Goal: Task Accomplishment & Management: Complete application form

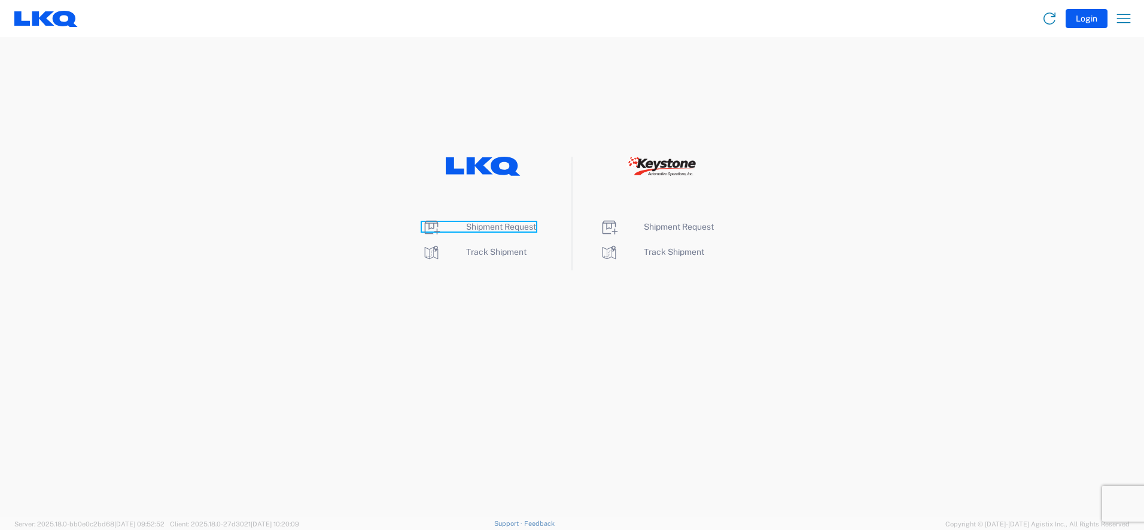
click at [514, 224] on span "Shipment Request" at bounding box center [501, 227] width 70 height 10
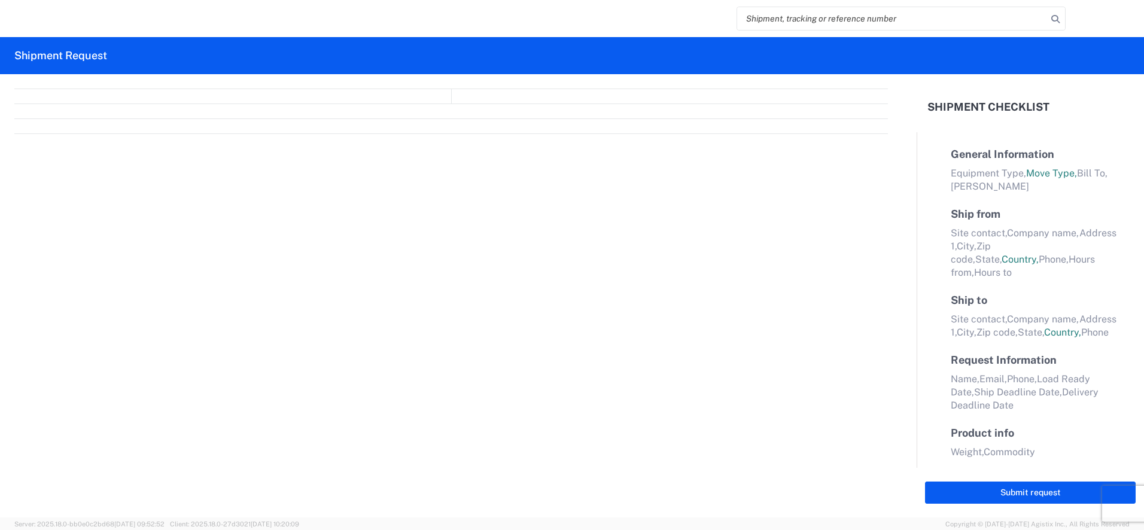
select select "FULL"
select select "LBS"
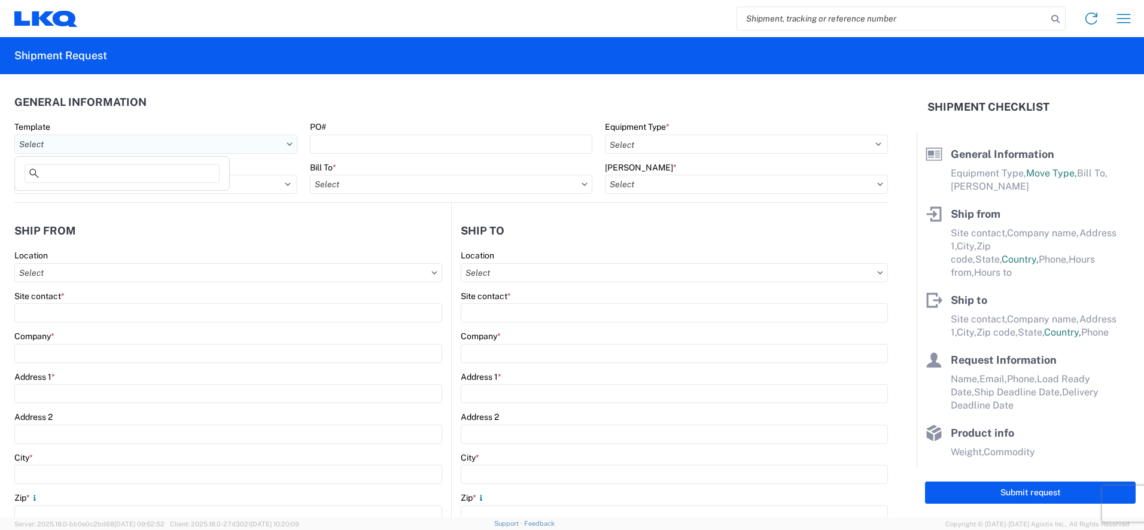
click at [83, 145] on input "Template" at bounding box center [155, 144] width 283 height 19
click at [223, 176] on div at bounding box center [122, 176] width 210 height 24
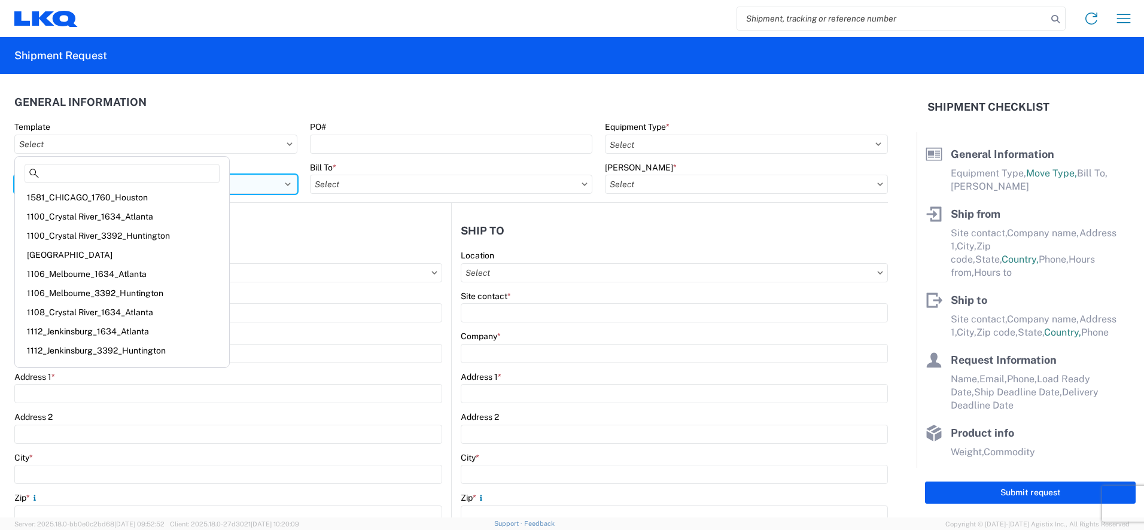
click at [254, 186] on select "Select Full Partial TL" at bounding box center [155, 184] width 283 height 19
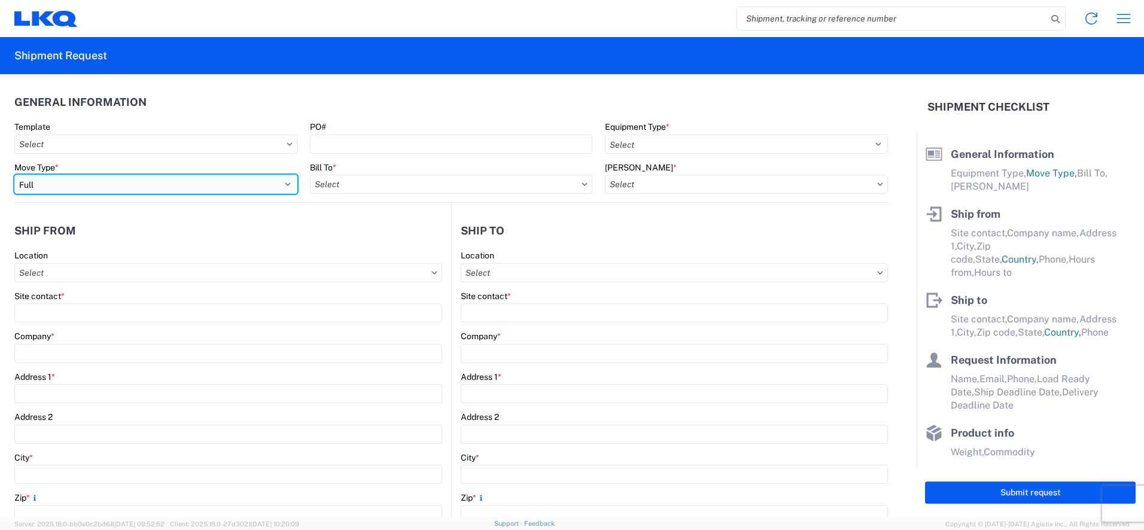
click at [93, 187] on select "Select Full Partial TL" at bounding box center [155, 184] width 283 height 19
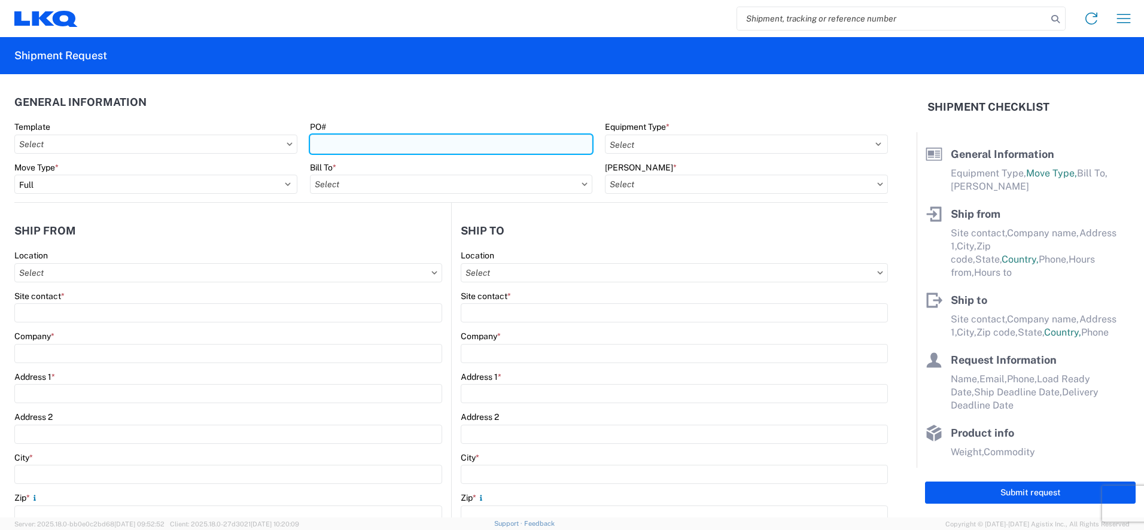
click at [371, 147] on input "PO#" at bounding box center [451, 144] width 283 height 19
type input "T31478"
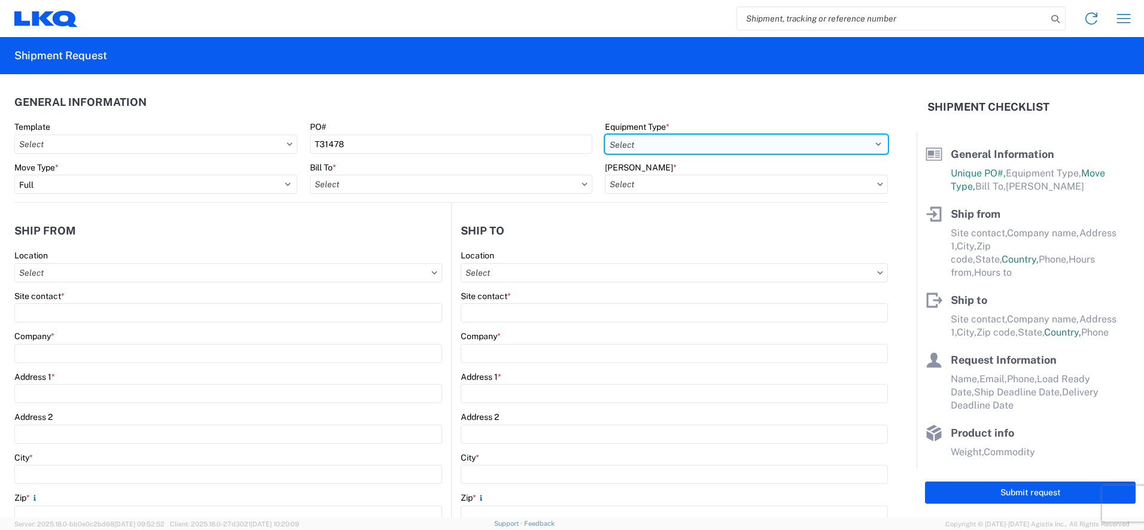
click at [670, 142] on select "Select 53’ Dry Van Flatbed Dropdeck (van) Lowboy (flatbed) Rail" at bounding box center [746, 144] width 283 height 19
click at [653, 143] on select "Select 53’ Dry Van Flatbed Dropdeck (van) Lowboy (flatbed) Rail" at bounding box center [746, 144] width 283 height 19
click at [650, 145] on select "Select 53’ Dry Van Flatbed Dropdeck (van) Lowboy (flatbed) Rail" at bounding box center [746, 144] width 283 height 19
select select "STDV"
click at [605, 135] on select "Select 53’ Dry Van Flatbed Dropdeck (van) Lowboy (flatbed) Rail" at bounding box center [746, 144] width 283 height 19
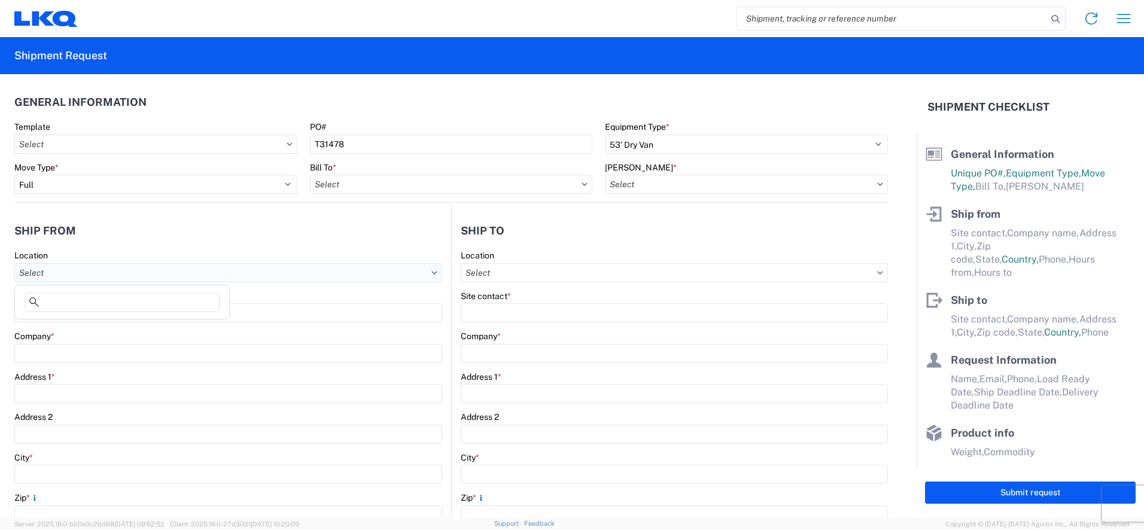
click at [45, 274] on input "Location" at bounding box center [228, 272] width 428 height 19
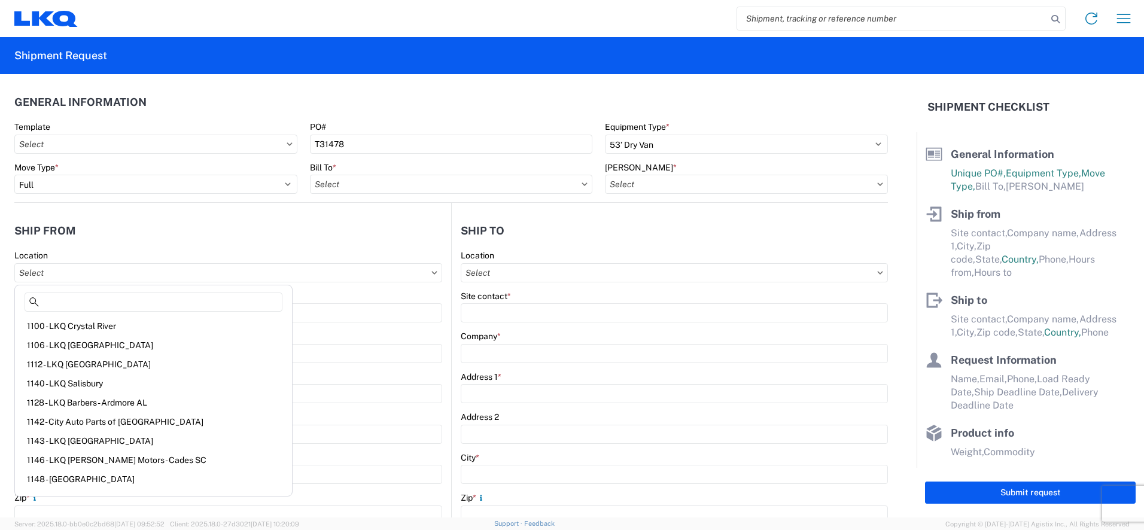
click at [143, 246] on agx-form-section "Ship from Location Site contact * Company * Address 1 * Address 2 City * Zip * …" at bounding box center [232, 469] width 437 height 505
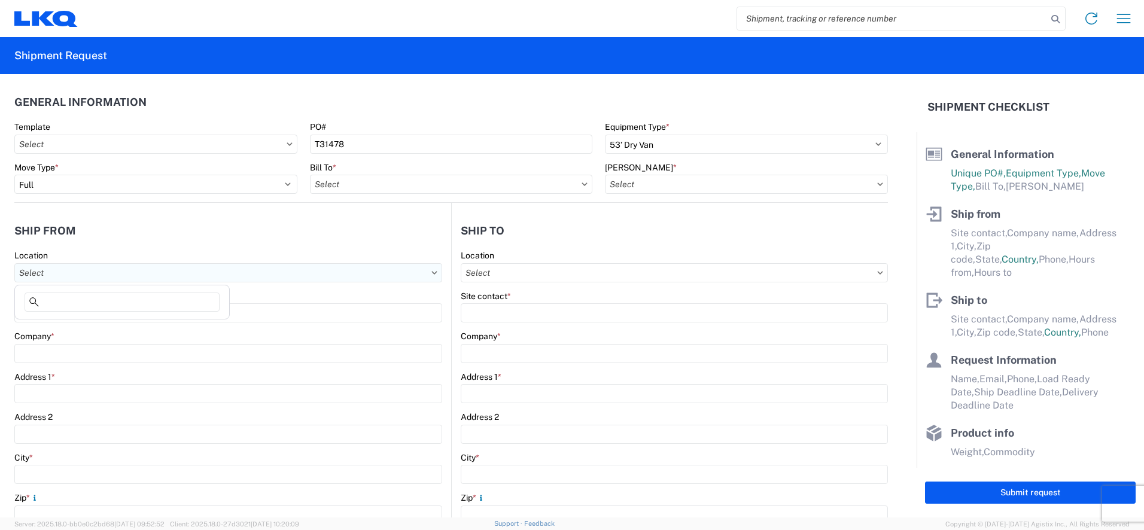
drag, startPoint x: 47, startPoint y: 274, endPoint x: 53, endPoint y: 275, distance: 6.1
click at [48, 276] on input "Location" at bounding box center [228, 272] width 428 height 19
type input "1585"
click at [76, 325] on div "1585- LKQ [GEOGRAPHIC_DATA]" at bounding box center [122, 326] width 210 height 19
type input "1585- LKQ [GEOGRAPHIC_DATA]"
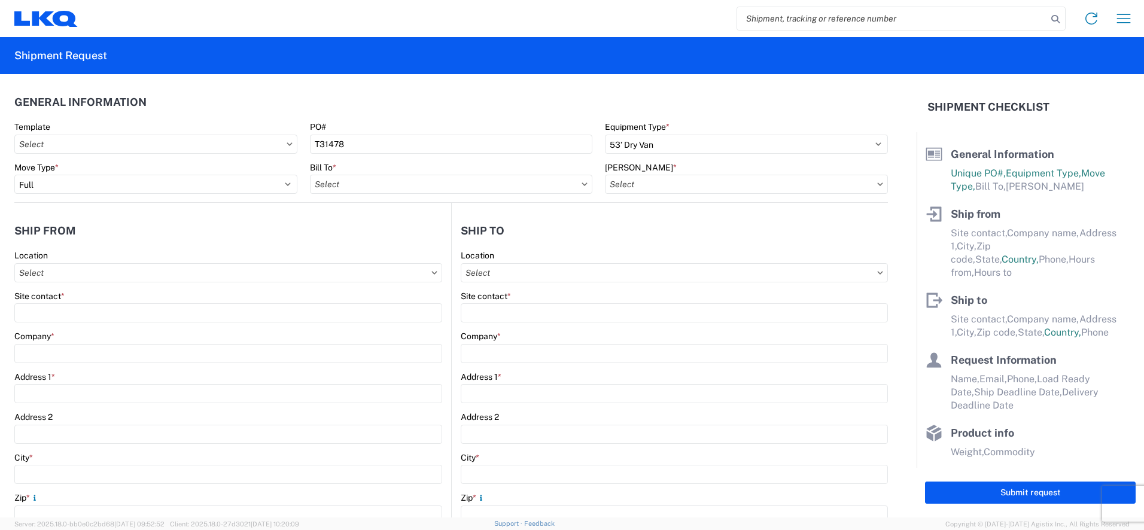
type input "LKQ Corporation"
type input "[STREET_ADDRESS]"
type input "[GEOGRAPHIC_DATA]"
type input "60623-5012"
select select "IL"
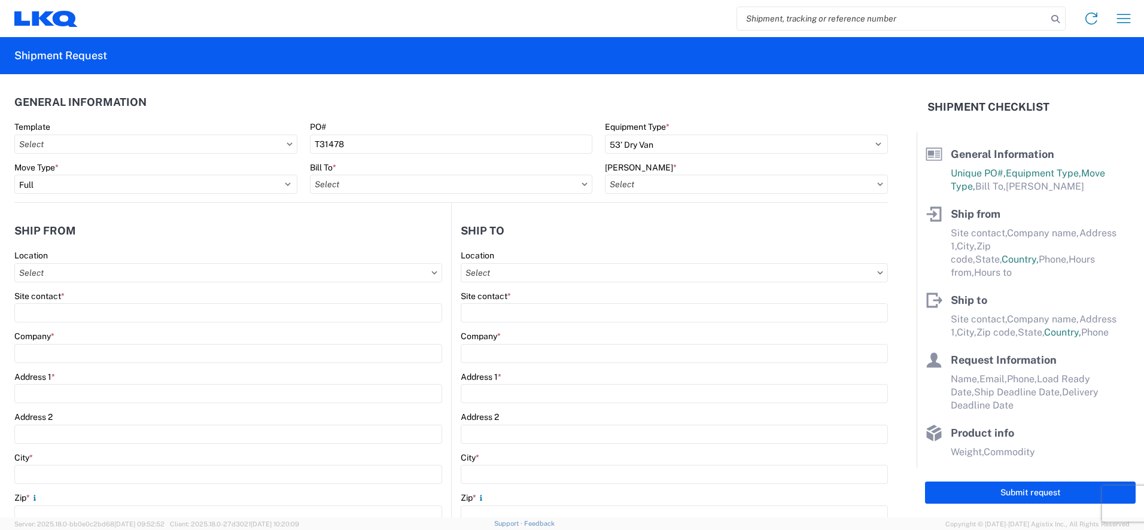
select select "US"
type input "07:00:00"
type input "17:00:00"
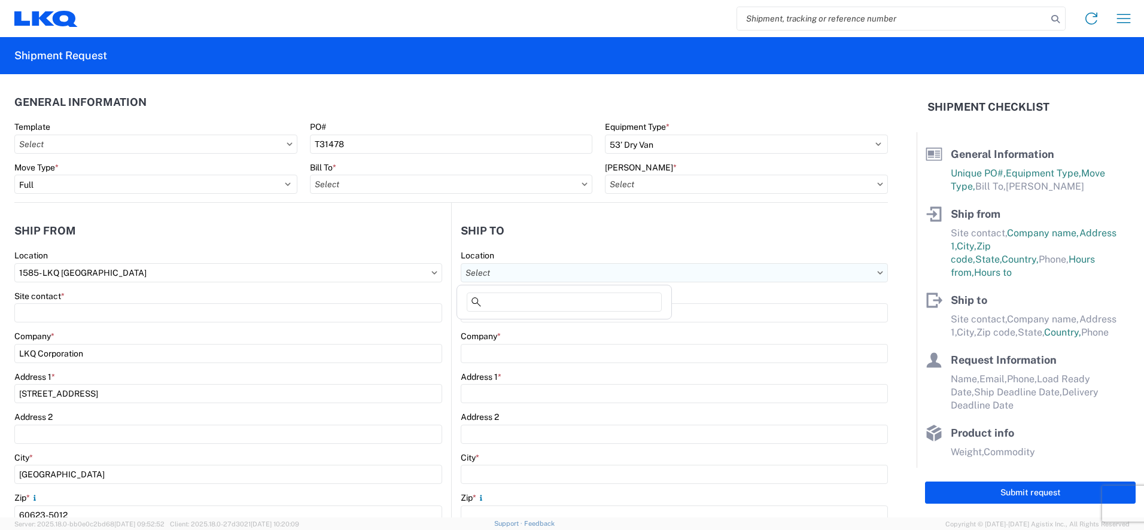
click at [505, 277] on input "Location" at bounding box center [674, 272] width 427 height 19
type input "3392"
click at [523, 325] on div "3392 - Transmetco" at bounding box center [565, 326] width 210 height 19
type input "3392 - Transmetco"
type input "LKQ Corporation"
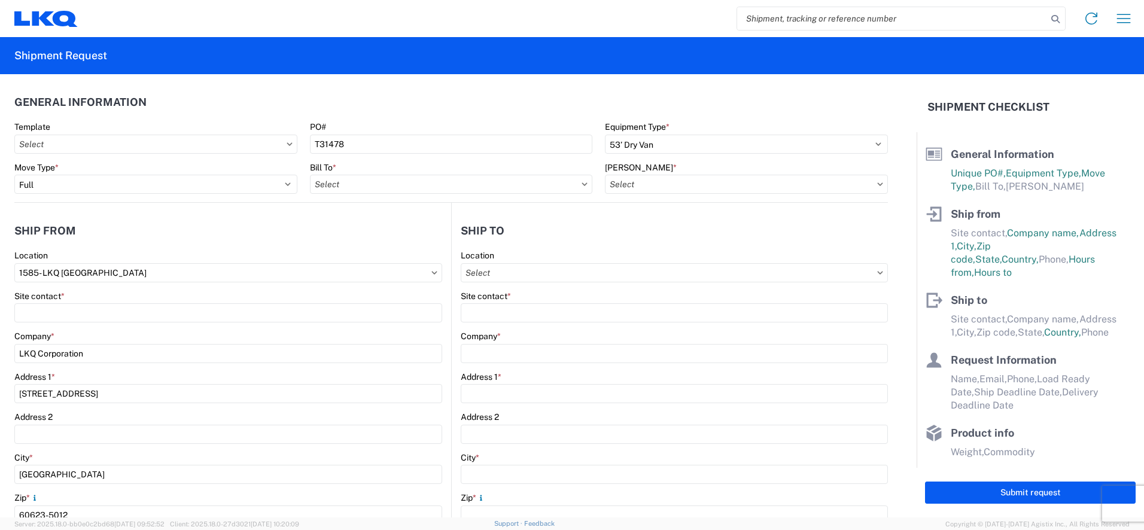
type input "[STREET_ADDRESS]"
type input "Huntington"
type input "46750"
select select "US"
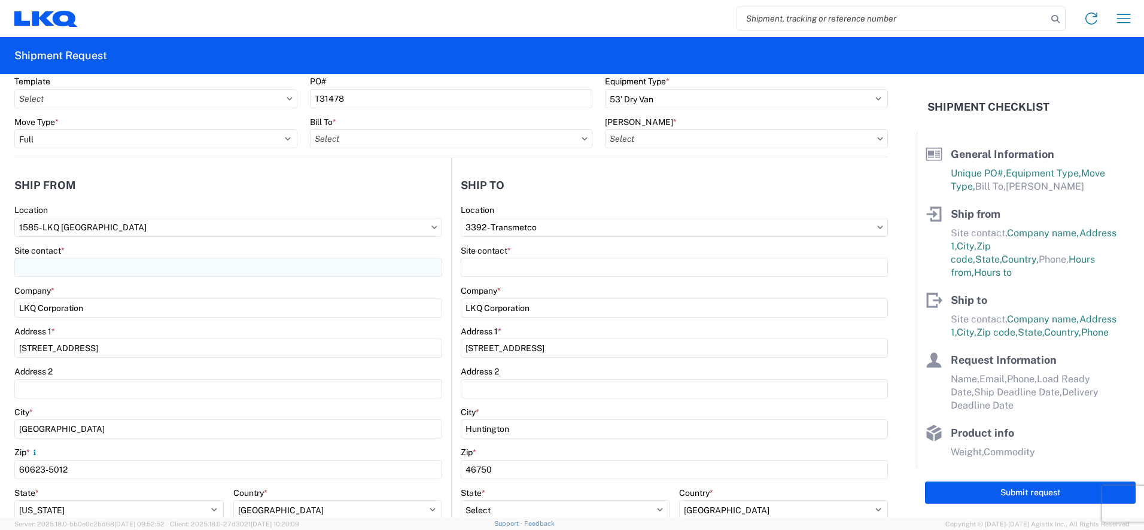
scroll to position [60, 0]
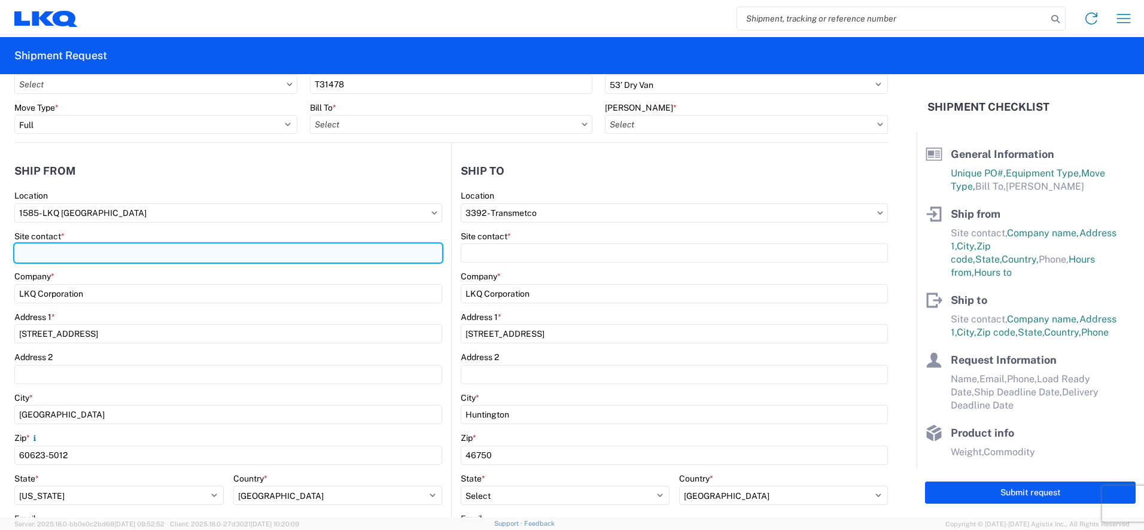
click at [34, 253] on input "Site contact *" at bounding box center [228, 253] width 428 height 19
type input "[PERSON_NAME]"
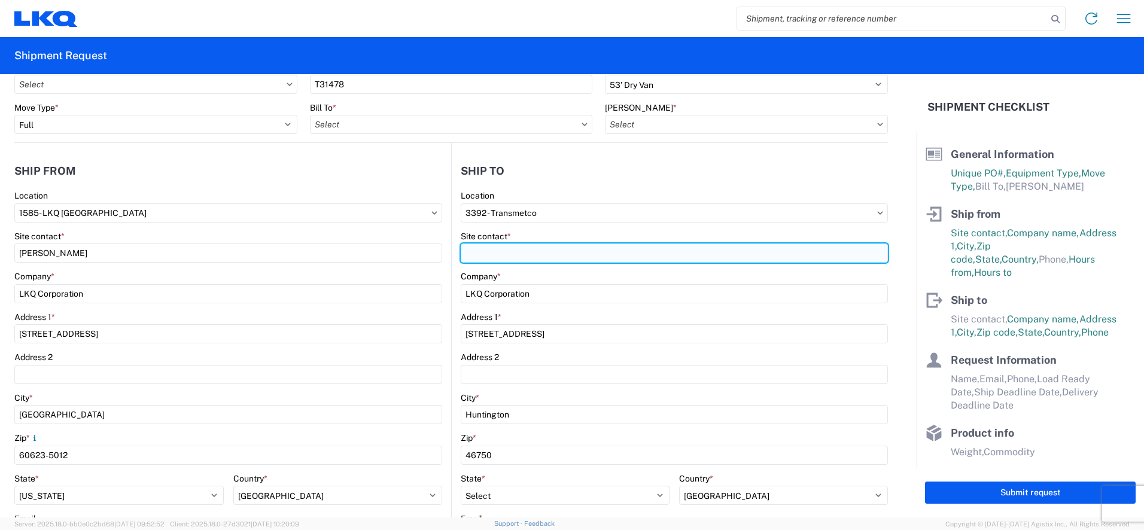
click at [472, 256] on input "Site contact *" at bounding box center [674, 253] width 427 height 19
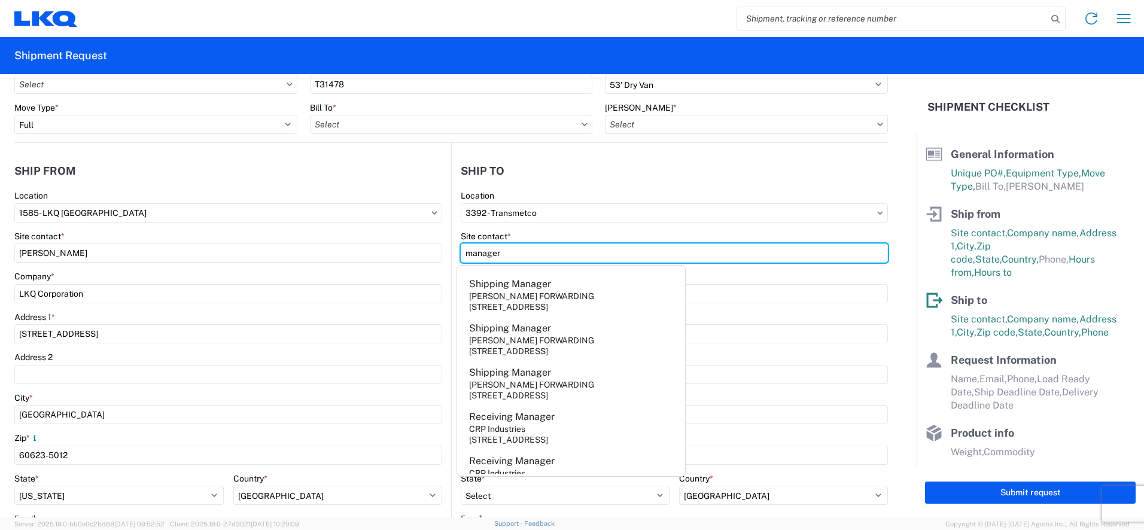
type input "manager"
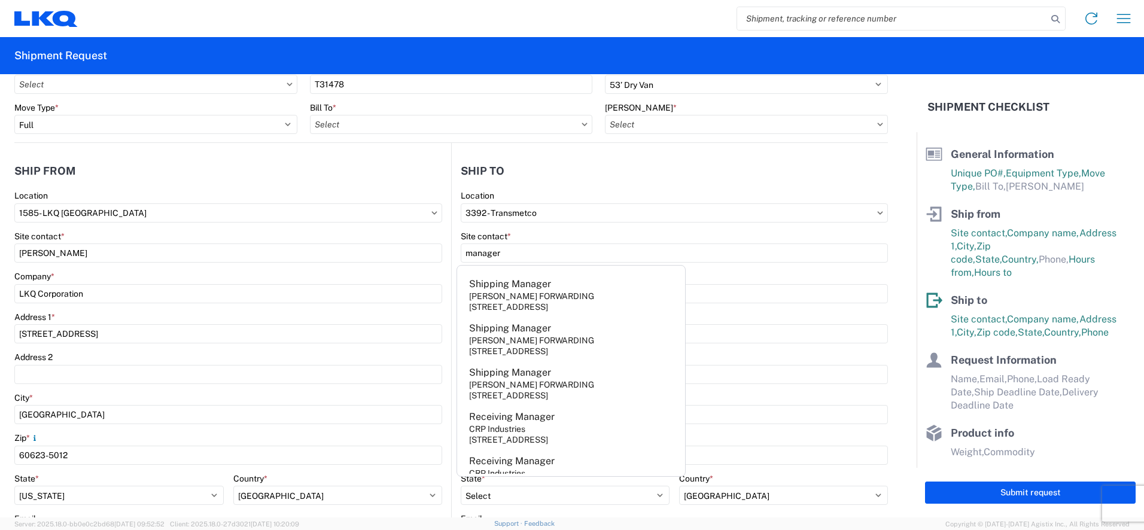
click at [754, 173] on header "Ship to" at bounding box center [670, 170] width 436 height 27
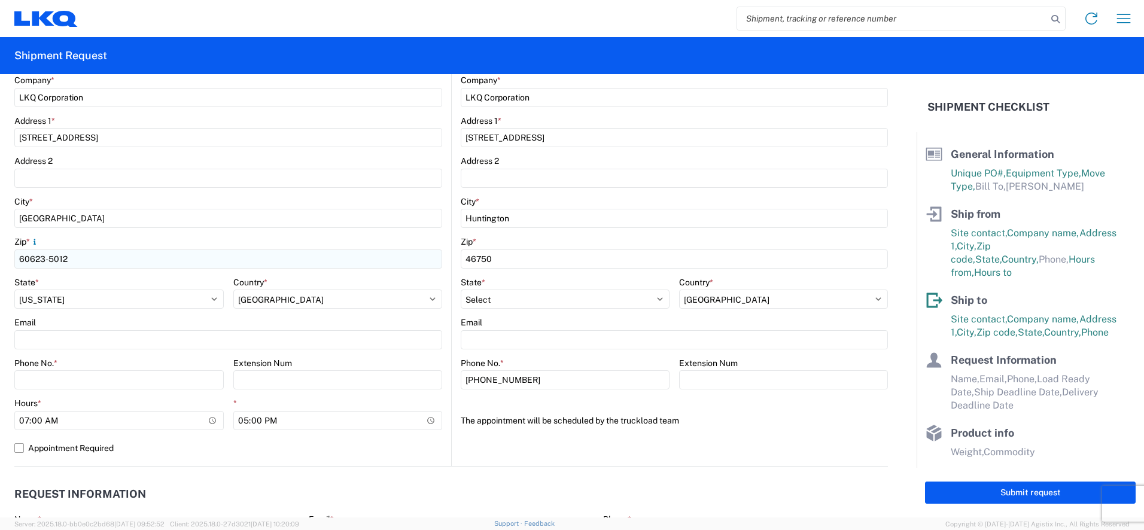
scroll to position [280, 0]
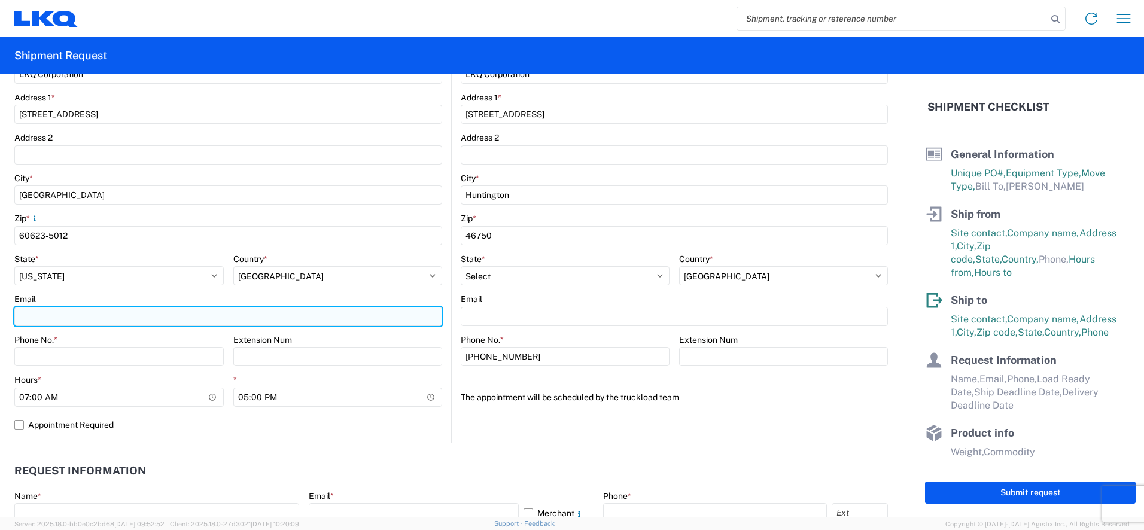
click at [45, 317] on input "Email" at bounding box center [228, 316] width 428 height 19
type input "[EMAIL_ADDRESS][DOMAIN_NAME]"
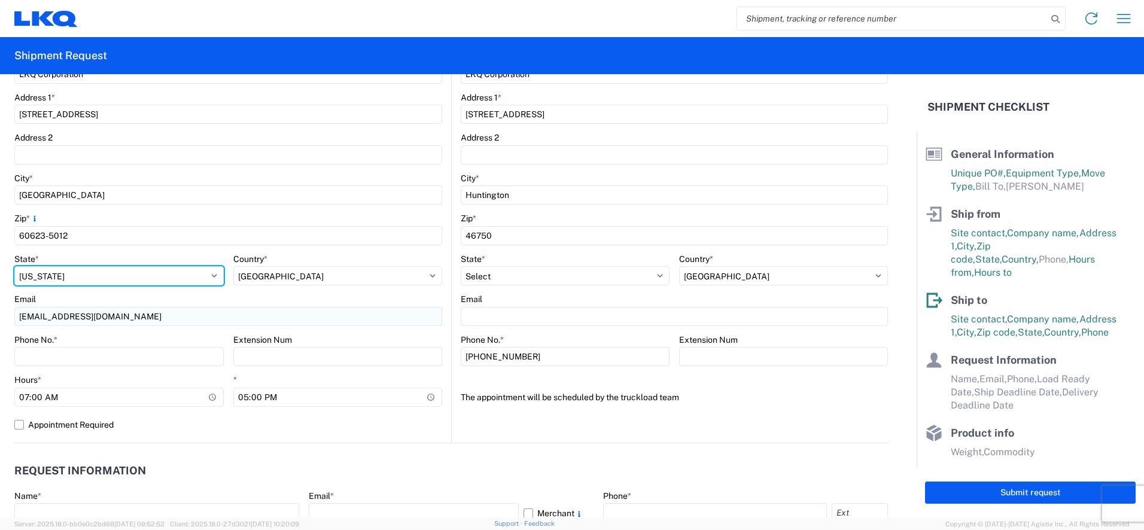
select select "[GEOGRAPHIC_DATA]"
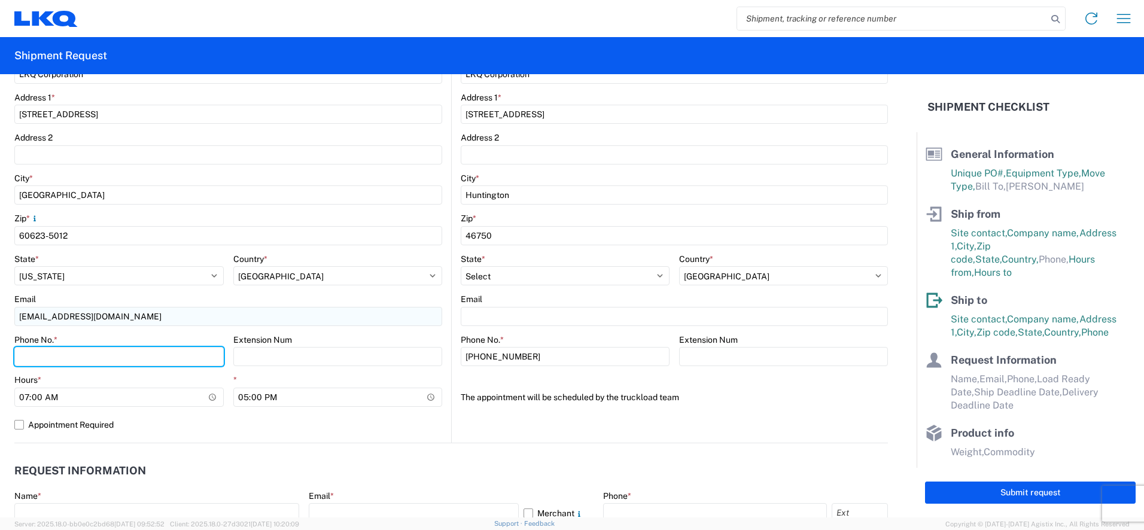
type input "7089064629"
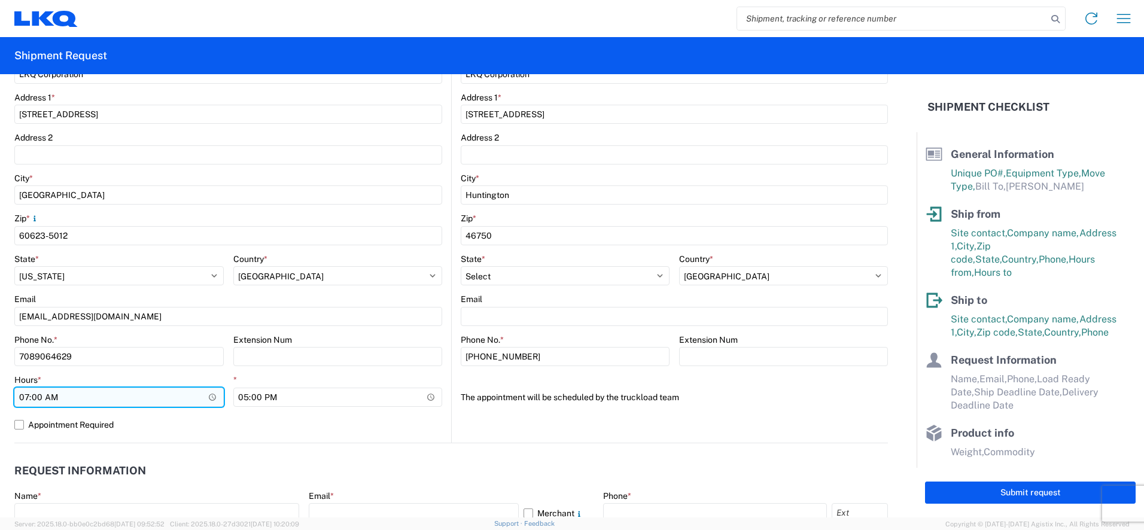
click at [208, 397] on input "07:00:00" at bounding box center [119, 397] width 210 height 19
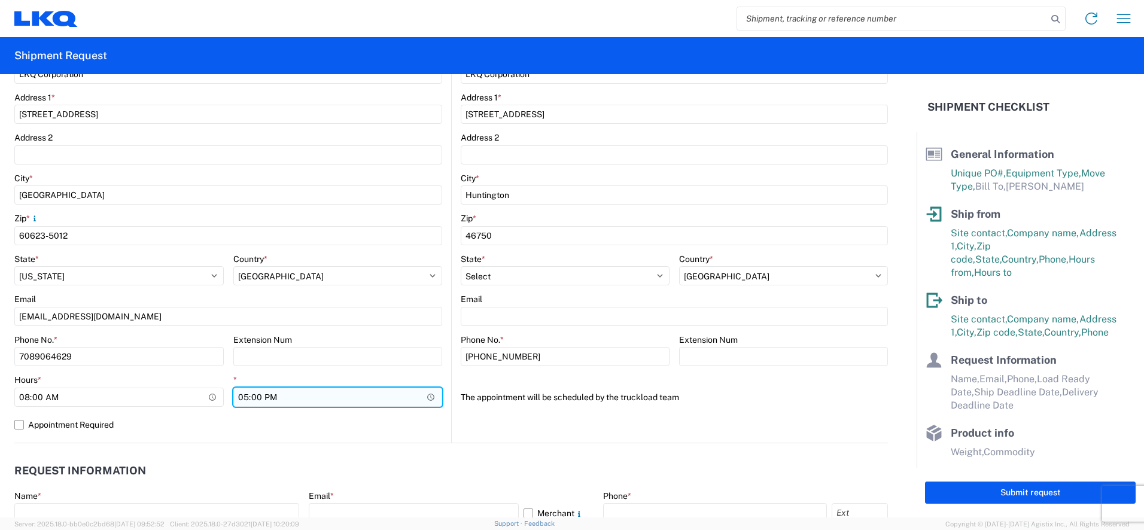
type input "08:00"
click at [426, 394] on input "17:00:00" at bounding box center [338, 397] width 210 height 19
click at [241, 397] on input "17:00:00" at bounding box center [338, 397] width 210 height 19
type input "15:00"
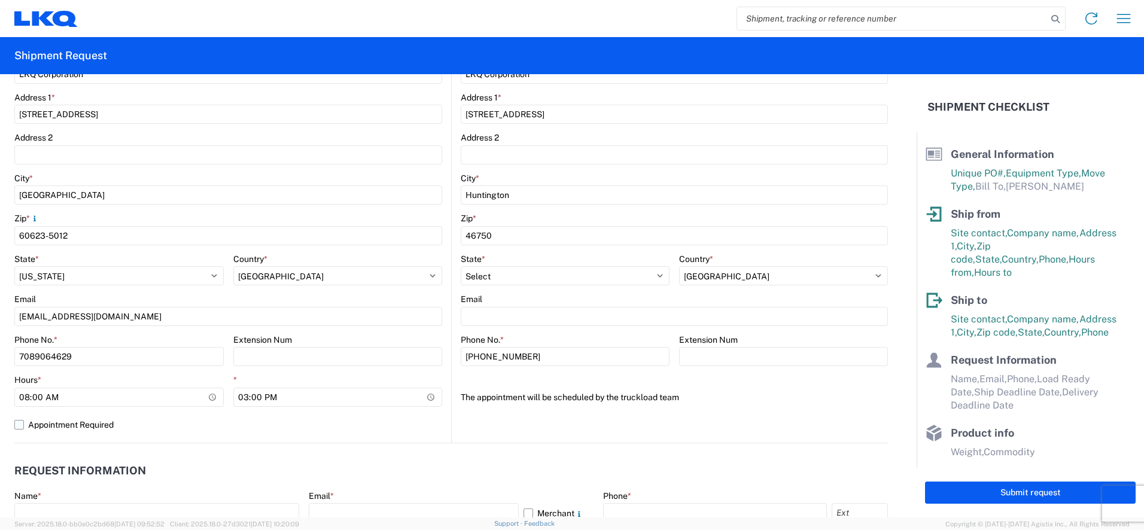
click at [323, 427] on label "Appointment Required" at bounding box center [228, 424] width 428 height 19
click at [0, 0] on input "Appointment Required" at bounding box center [0, 0] width 0 height 0
select select "US"
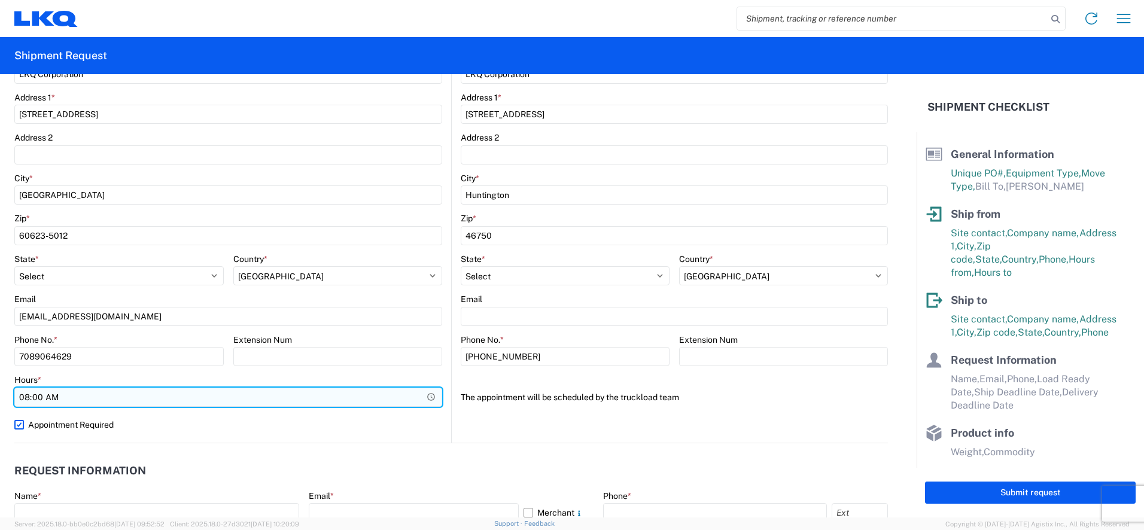
click at [427, 396] on input "08:00" at bounding box center [228, 397] width 428 height 19
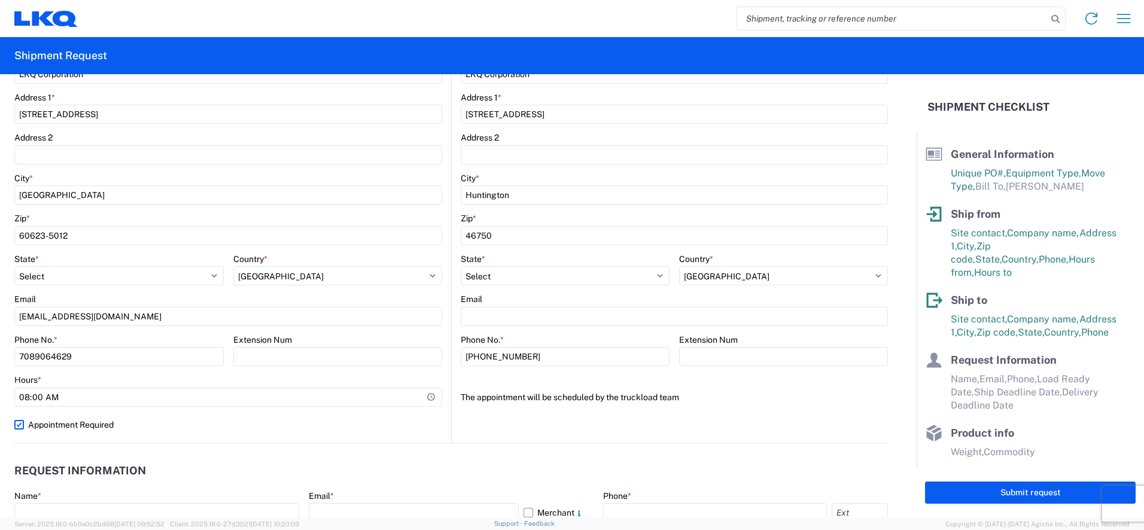
click at [167, 435] on div "1585 Location 1585- LKQ [GEOGRAPHIC_DATA] [GEOGRAPHIC_DATA] contact * [PERSON_N…" at bounding box center [228, 207] width 428 height 472
click at [15, 424] on label "Appointment Required" at bounding box center [228, 424] width 428 height 19
click at [0, 0] on input "Appointment Required" at bounding box center [0, 0] width 0 height 0
select select "US"
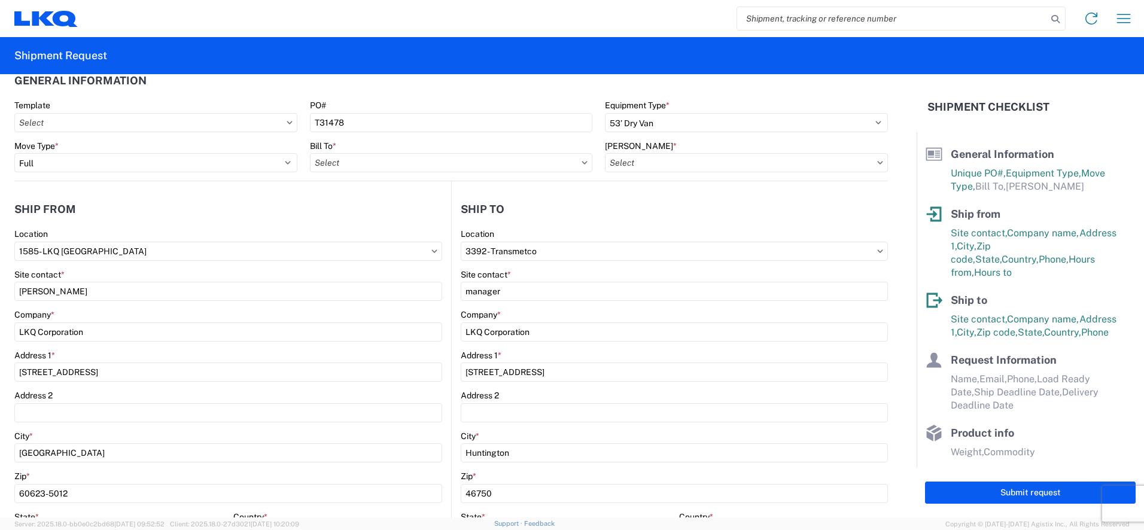
scroll to position [0, 0]
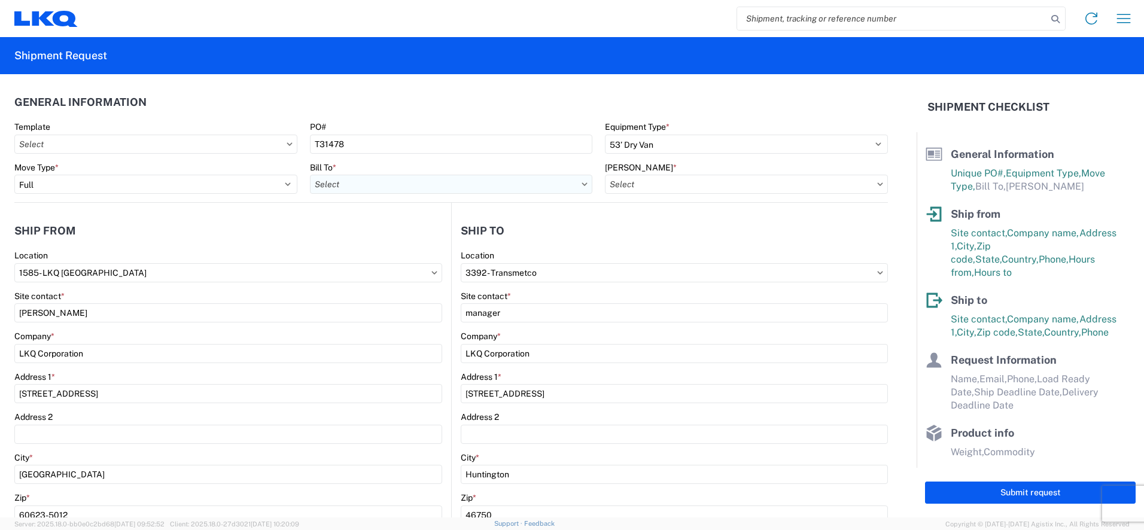
click at [373, 185] on input "Bill To *" at bounding box center [451, 184] width 283 height 19
type input "3392"
click at [348, 239] on div "3392 - Transmetco" at bounding box center [415, 237] width 210 height 19
type input "3392 - Transmetco"
click at [636, 186] on input "[PERSON_NAME] *" at bounding box center [746, 184] width 283 height 19
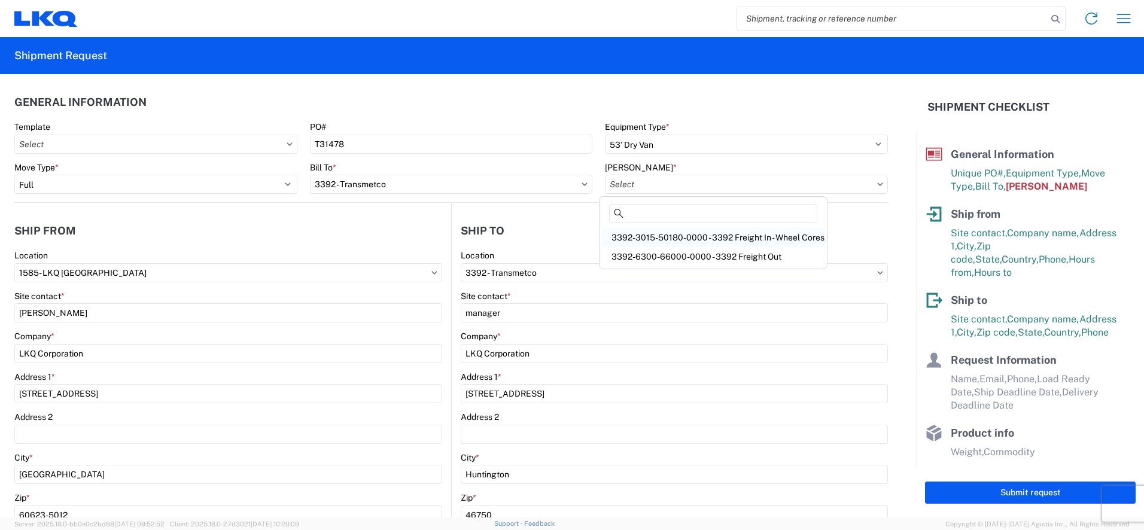
click at [746, 235] on div "3392-3015-50180-0000 - 3392 Freight In - Wheel Cores" at bounding box center [713, 237] width 223 height 19
type input "3392-3015-50180-0000 - 3392 Freight In - Wheel Cores"
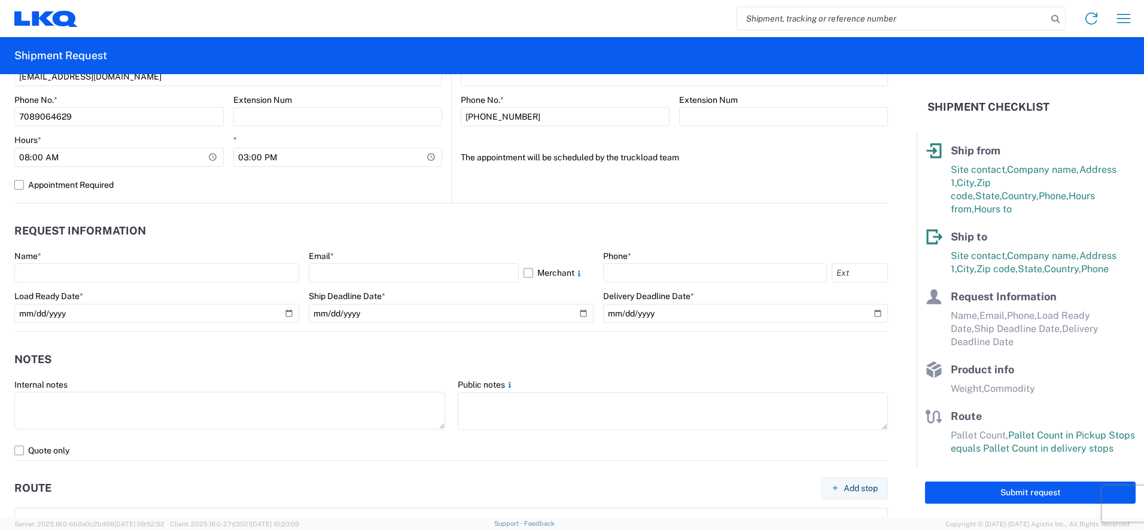
scroll to position [539, 0]
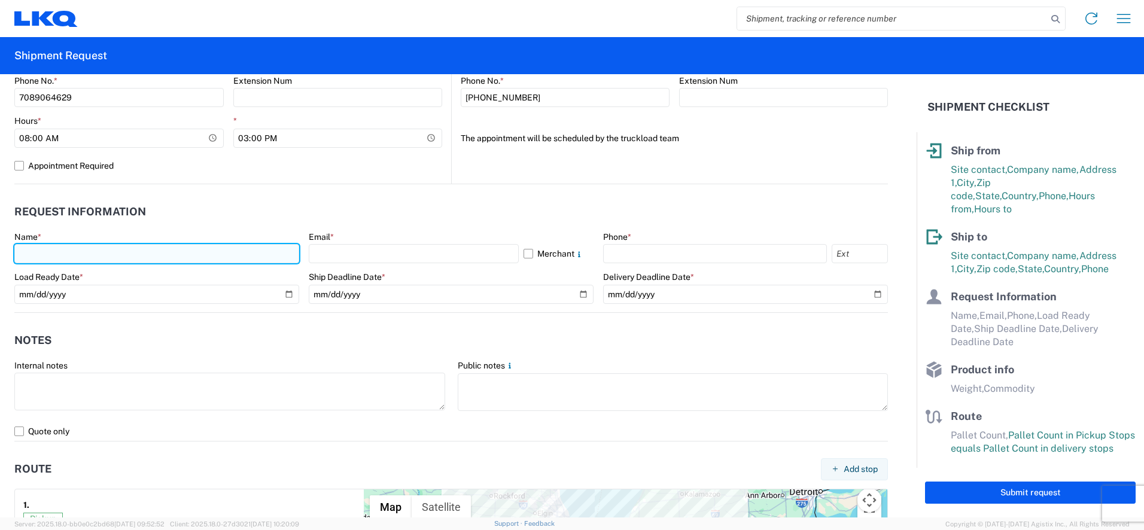
click at [34, 249] on input "text" at bounding box center [156, 253] width 285 height 19
type input "[PERSON_NAME]"
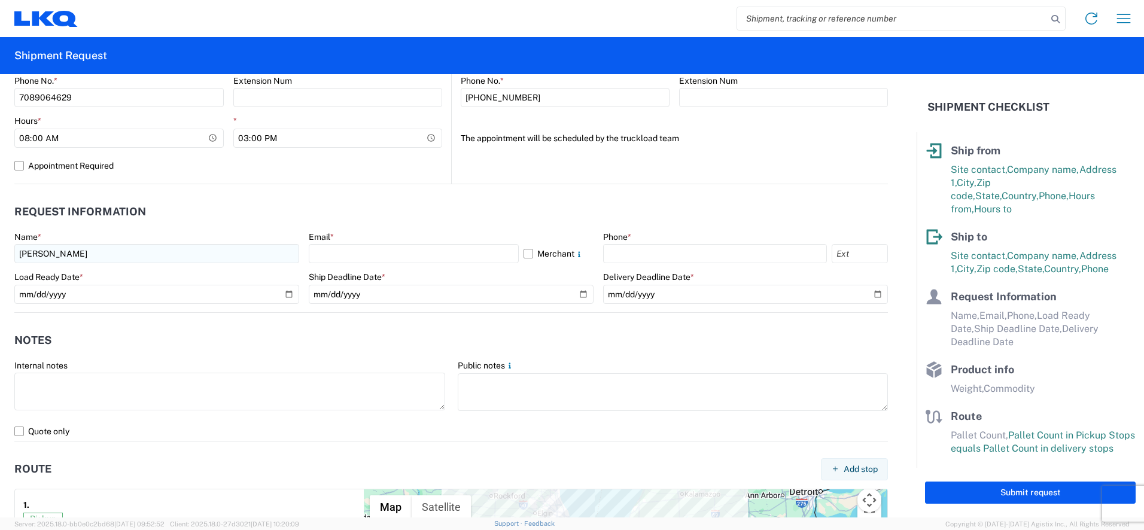
select select "[GEOGRAPHIC_DATA]"
type input "[EMAIL_ADDRESS][DOMAIN_NAME]"
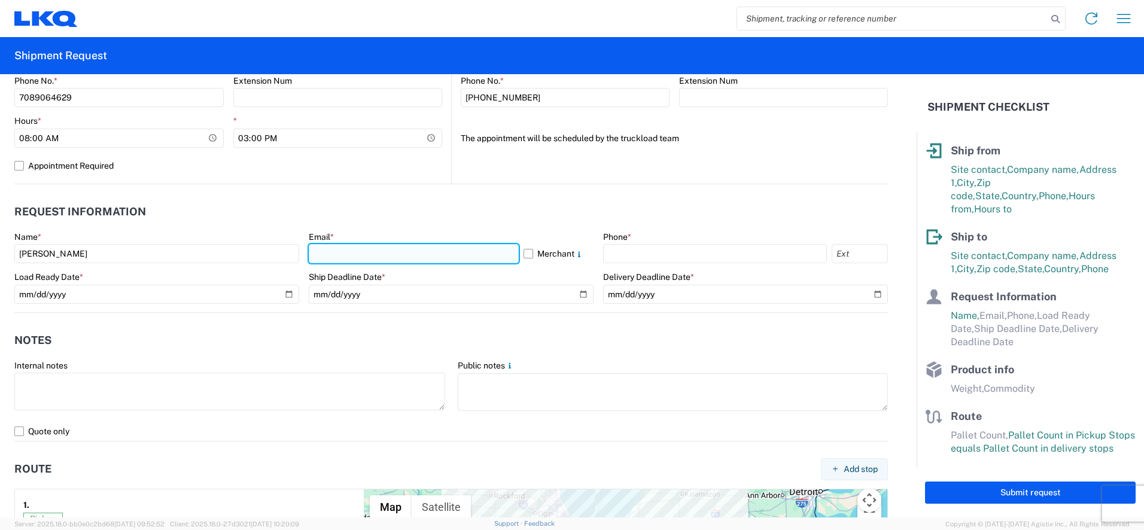
click at [344, 256] on input "text" at bounding box center [414, 253] width 210 height 19
type input "[EMAIL_ADDRESS][DOMAIN_NAME]"
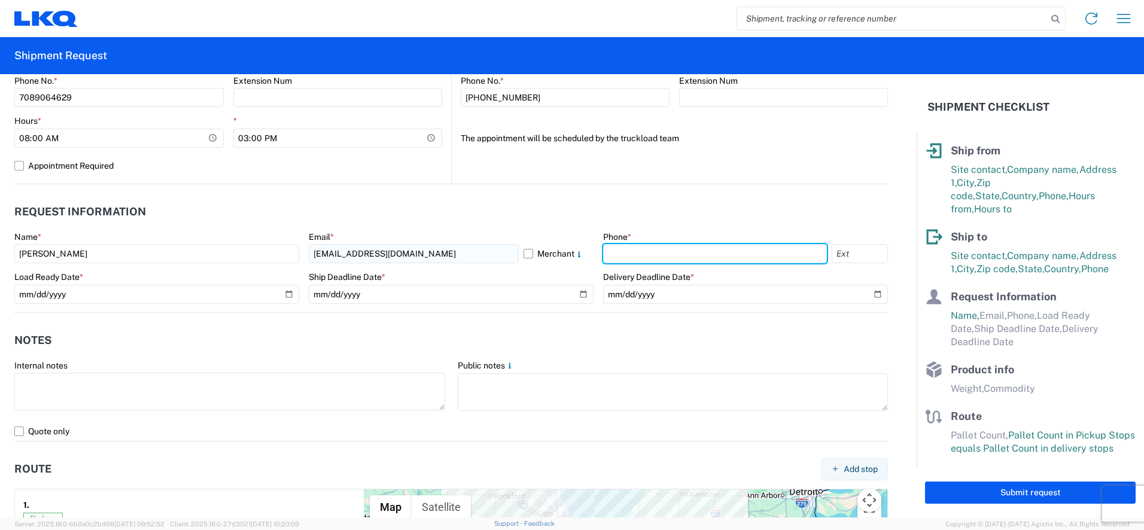
type input "7089064629"
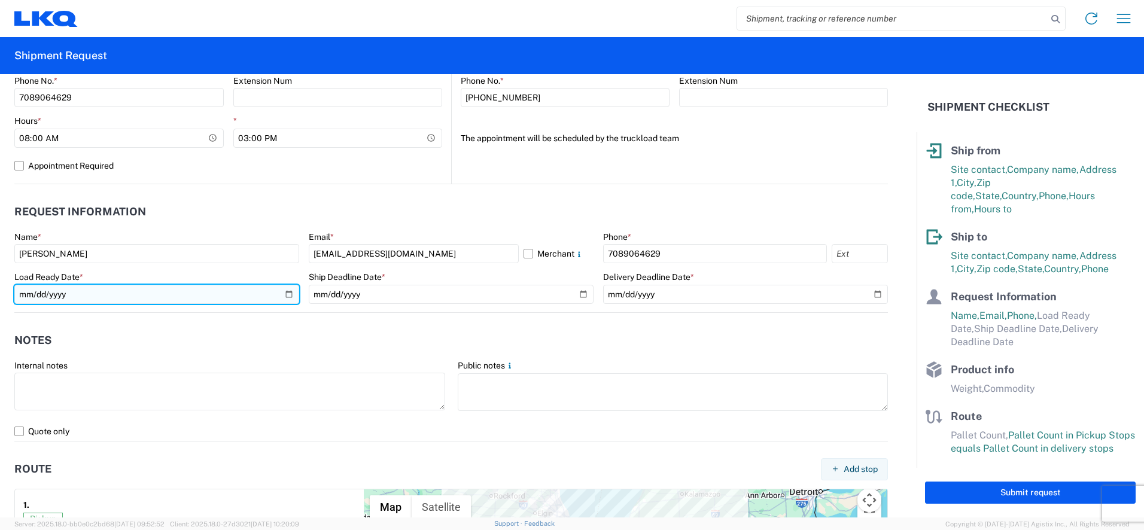
click at [287, 296] on input "date" at bounding box center [156, 294] width 285 height 19
type input "[DATE]"
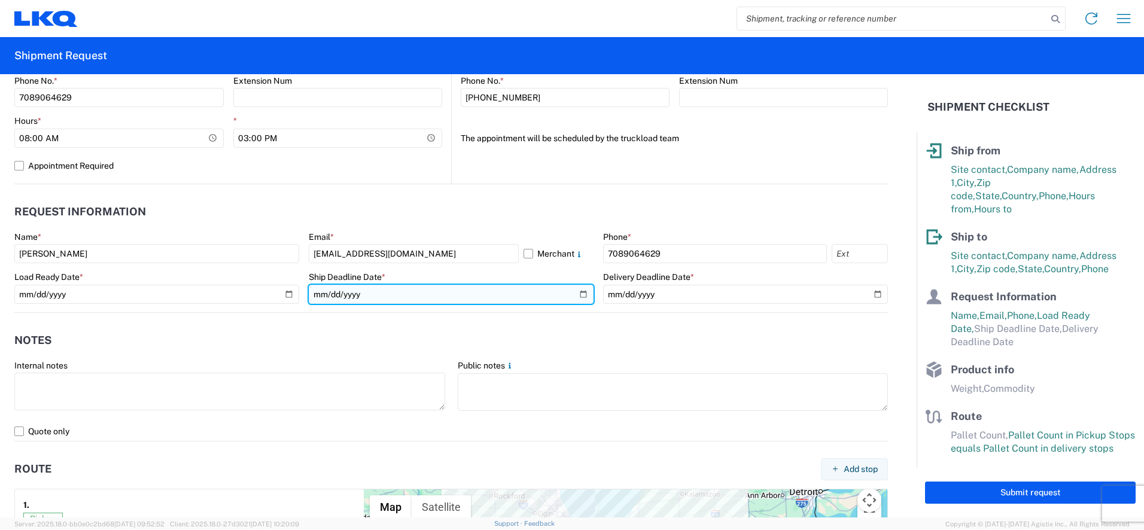
click at [578, 295] on input "date" at bounding box center [451, 294] width 285 height 19
type input "[DATE]"
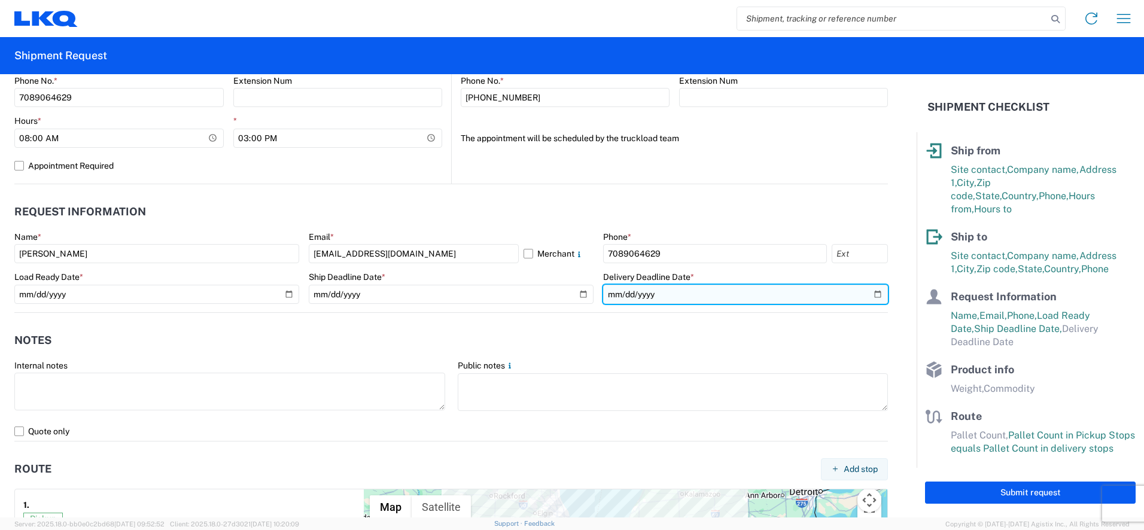
click at [871, 294] on input "date" at bounding box center [745, 294] width 285 height 19
type input "[DATE]"
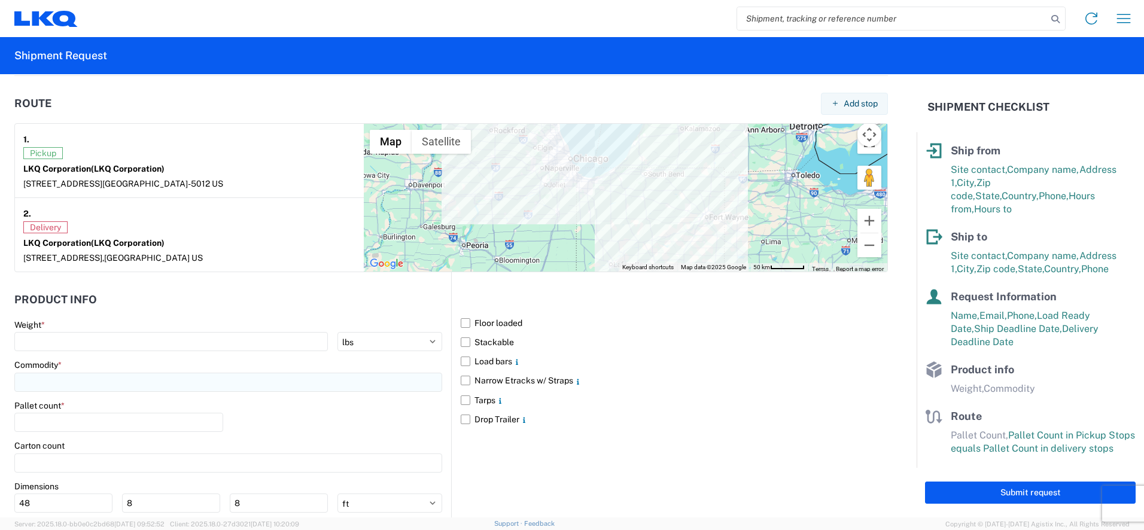
scroll to position [918, 0]
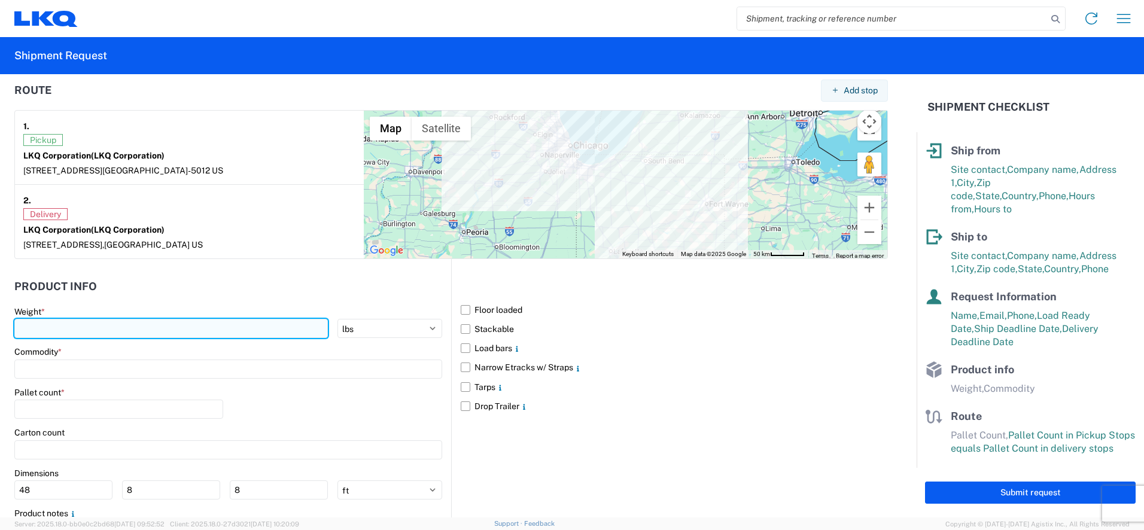
click at [32, 329] on input "number" at bounding box center [171, 328] width 314 height 19
type input "42000"
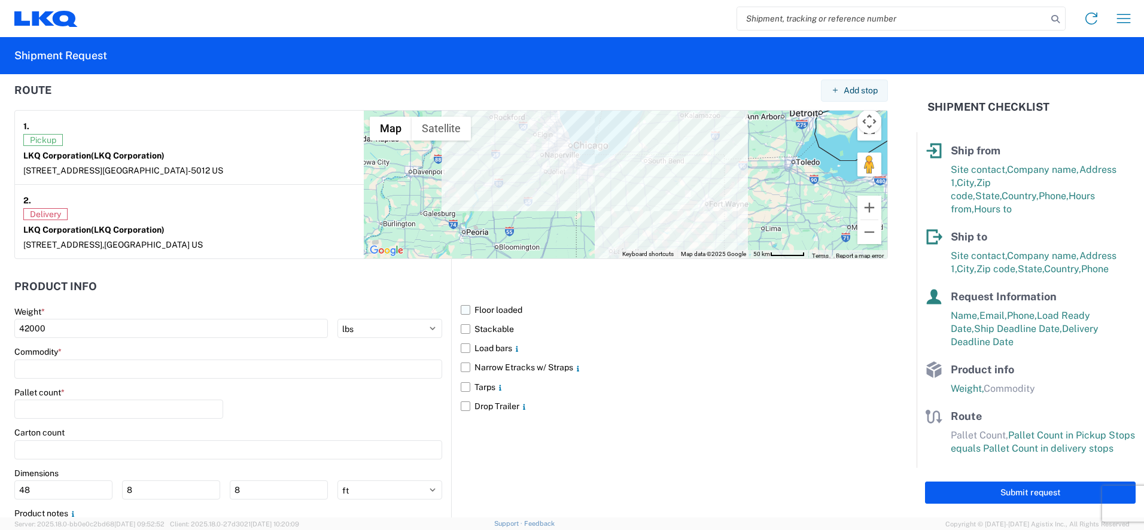
click at [462, 309] on label "Floor loaded" at bounding box center [674, 309] width 427 height 19
click at [0, 0] on input "Floor loaded" at bounding box center [0, 0] width 0 height 0
click at [464, 330] on label "Stackable" at bounding box center [674, 329] width 427 height 19
click at [0, 0] on input "Stackable" at bounding box center [0, 0] width 0 height 0
click at [20, 370] on input at bounding box center [228, 369] width 428 height 19
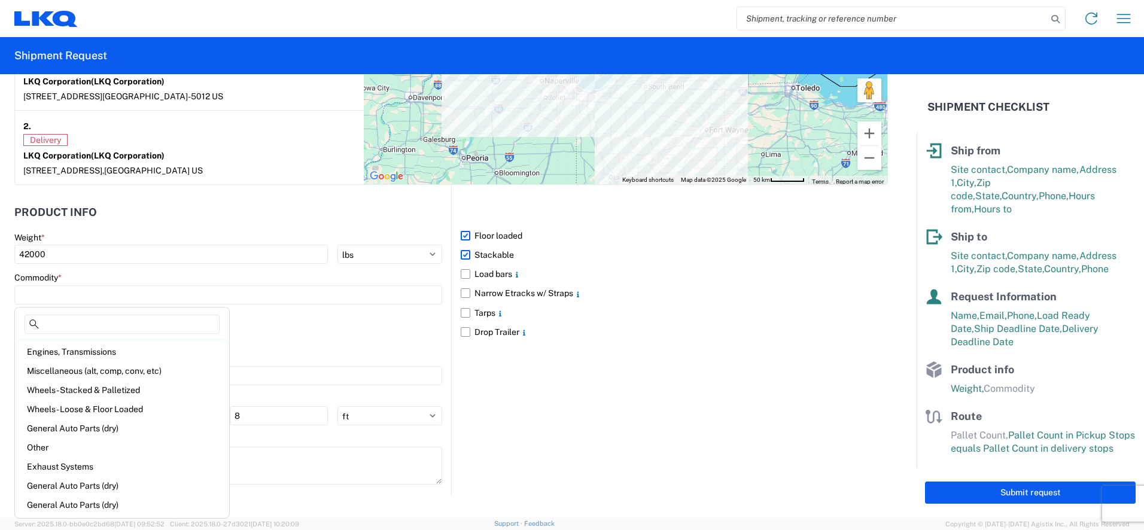
scroll to position [20, 0]
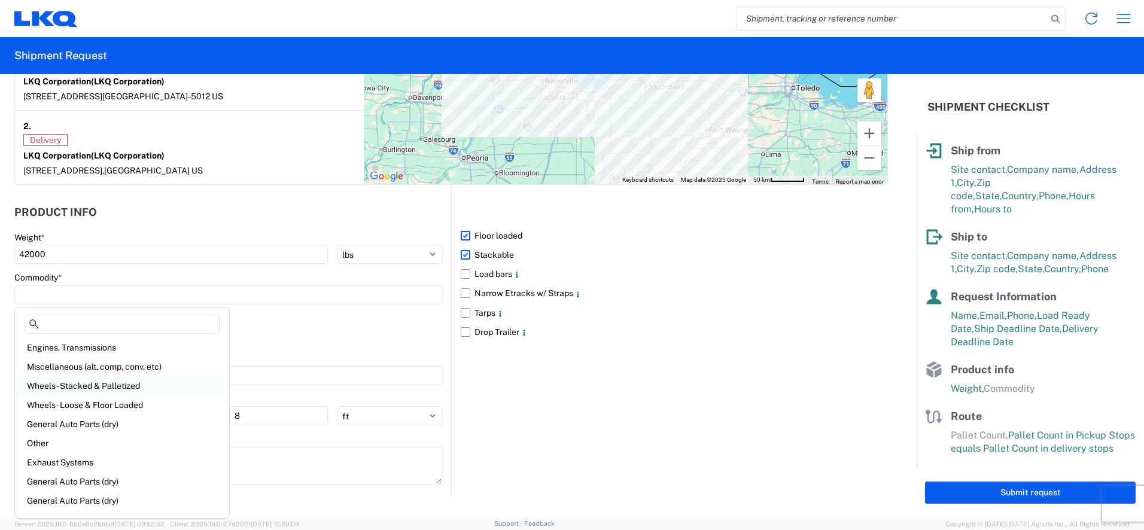
click at [78, 387] on div "Wheels - Stacked & Palletized" at bounding box center [122, 386] width 210 height 19
type input "Wheels - Stacked & Palletized"
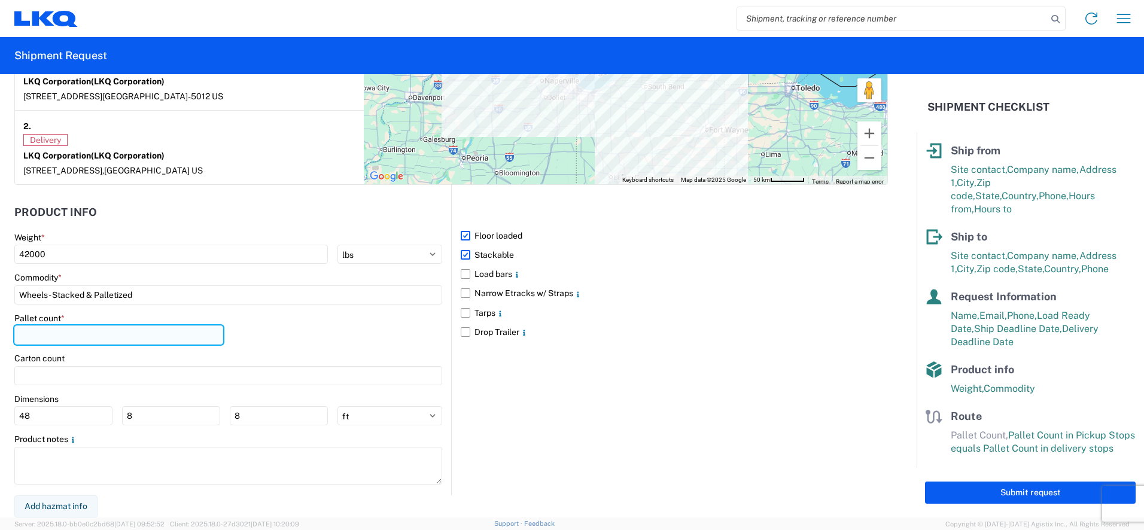
click at [45, 330] on input "number" at bounding box center [118, 335] width 209 height 19
type input "44"
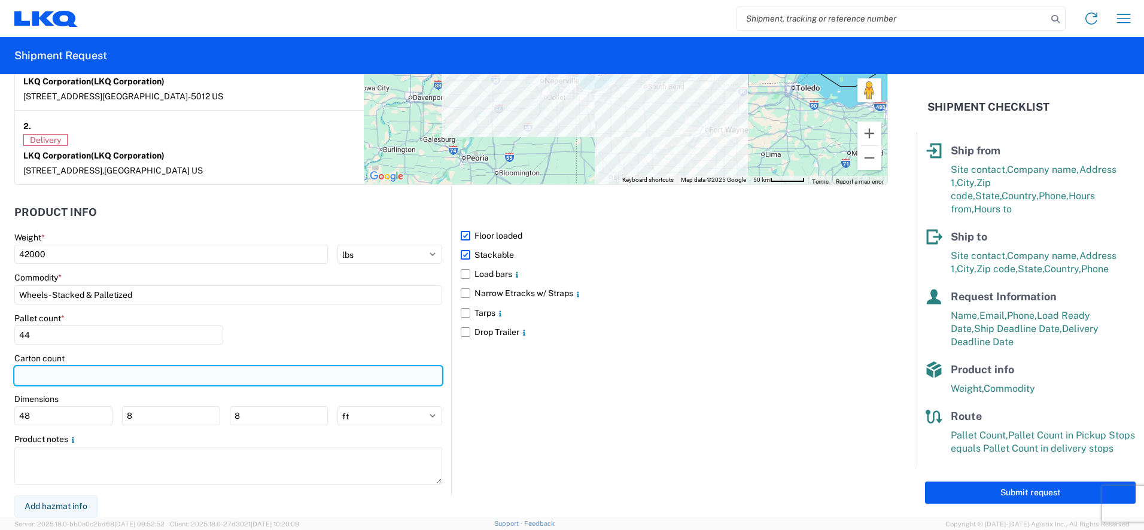
click at [33, 376] on input "number" at bounding box center [228, 375] width 428 height 19
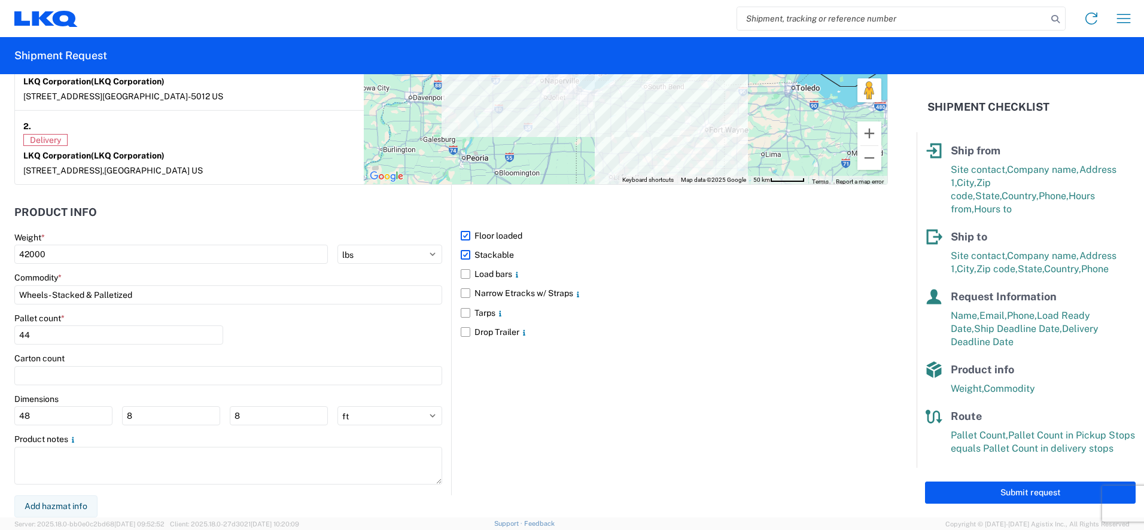
drag, startPoint x: 337, startPoint y: 27, endPoint x: 294, endPoint y: 53, distance: 49.7
drag, startPoint x: 294, startPoint y: 53, endPoint x: 711, endPoint y: 315, distance: 491.7
click at [711, 315] on label "Tarps" at bounding box center [674, 312] width 427 height 19
click at [0, 0] on input "Tarps" at bounding box center [0, 0] width 0 height 0
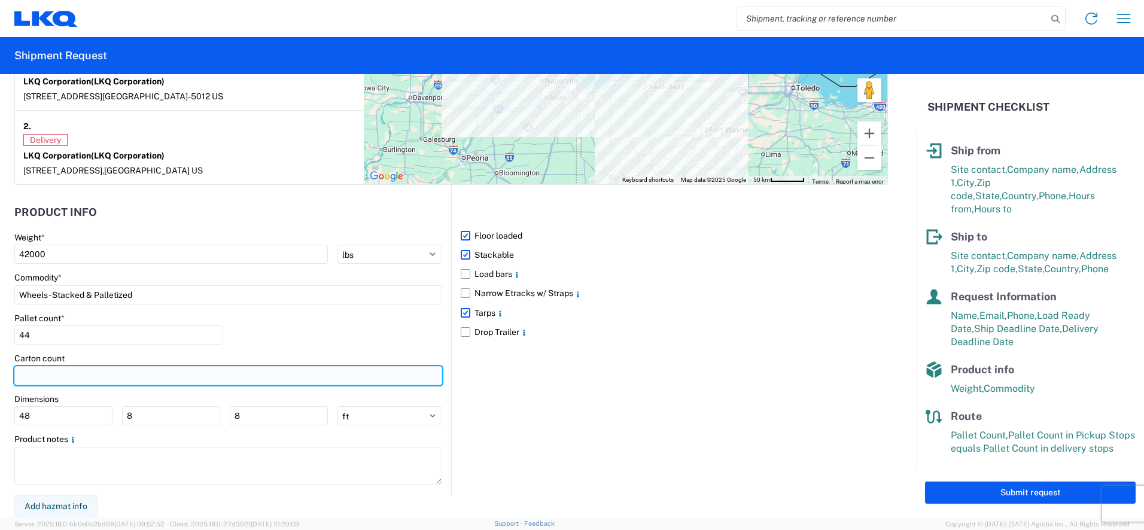
click at [48, 377] on input "number" at bounding box center [228, 375] width 428 height 19
type input "44"
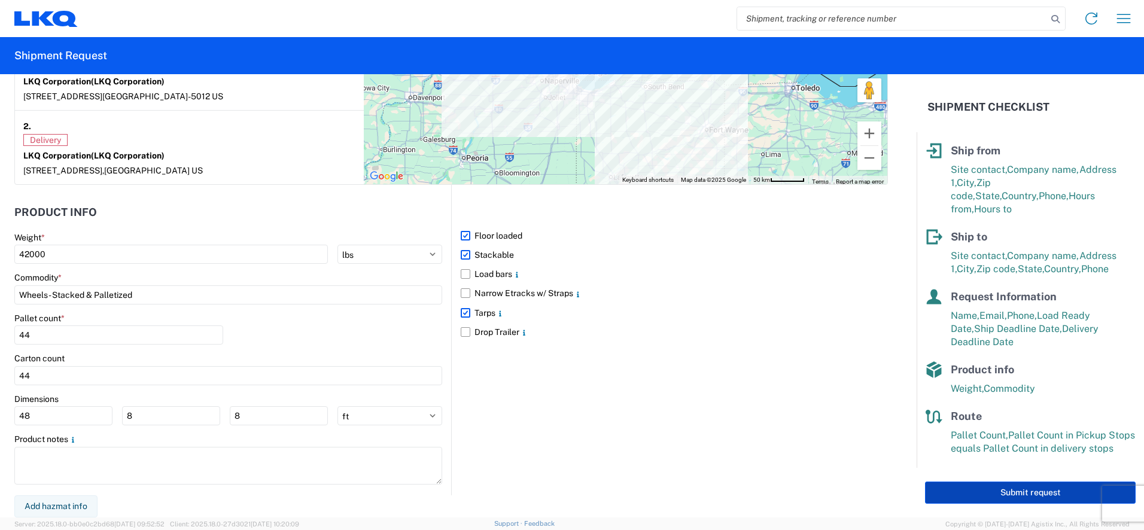
click at [1016, 487] on button "Submit request" at bounding box center [1030, 493] width 211 height 22
select select "US"
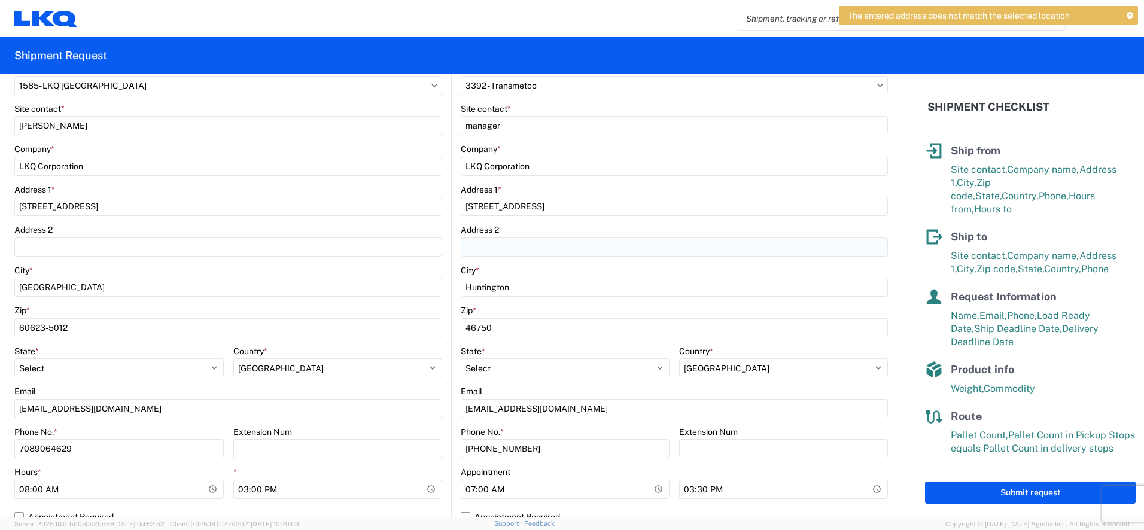
scroll to position [174, 0]
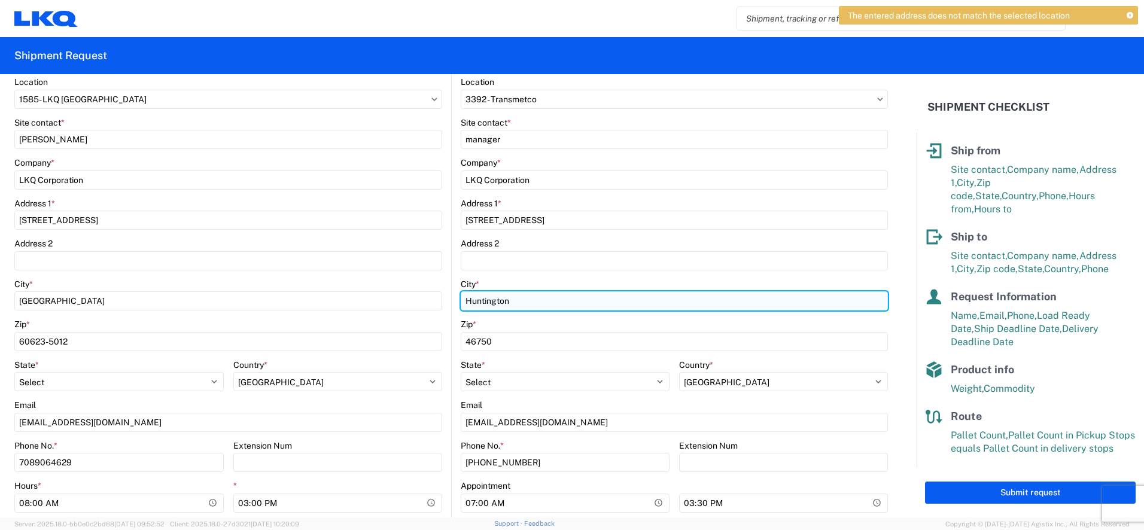
click at [517, 297] on input "Huntington" at bounding box center [674, 301] width 427 height 19
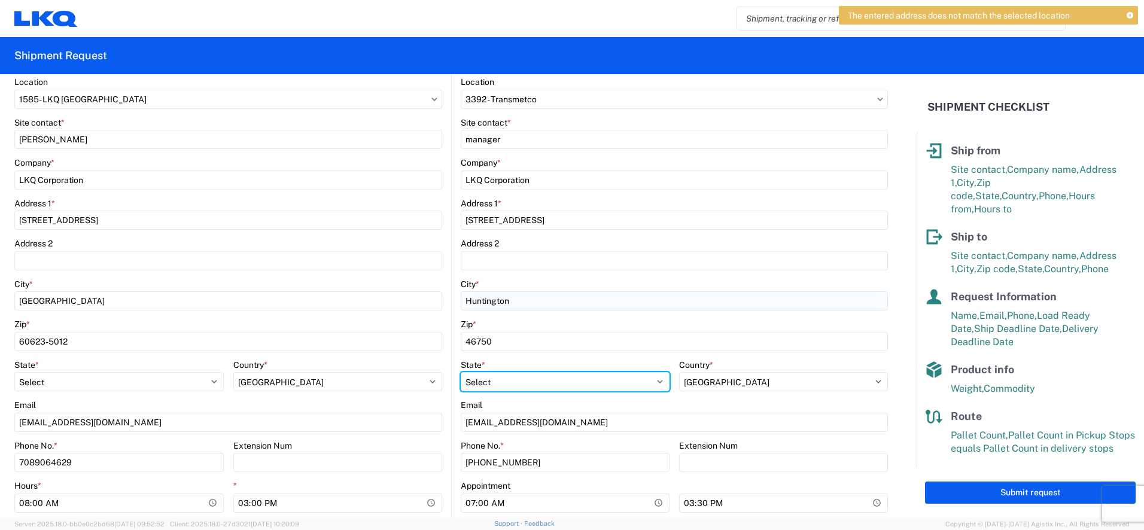
select select "IN"
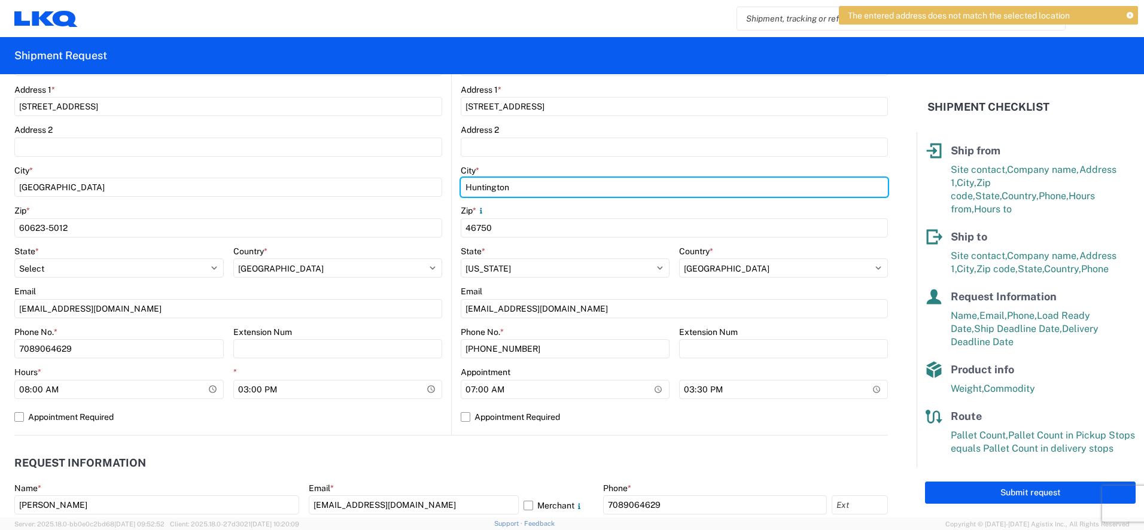
scroll to position [293, 0]
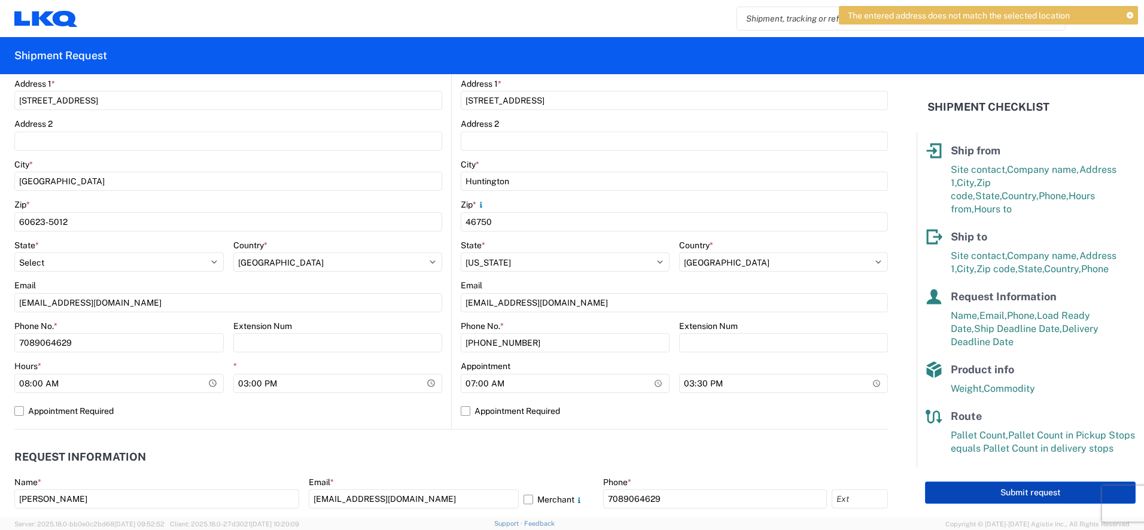
click at [989, 485] on button "Submit request" at bounding box center [1030, 493] width 211 height 22
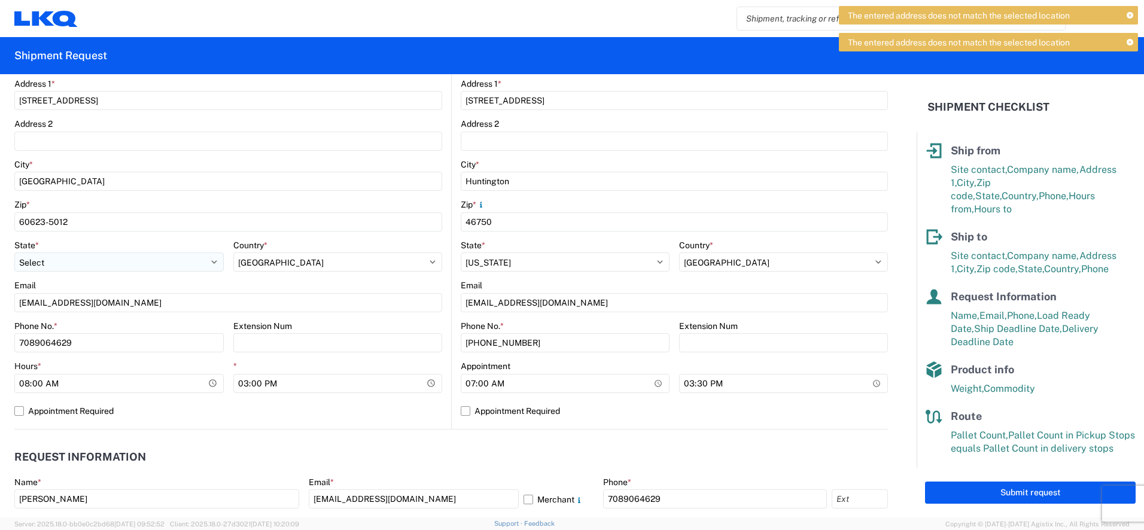
scroll to position [314, 0]
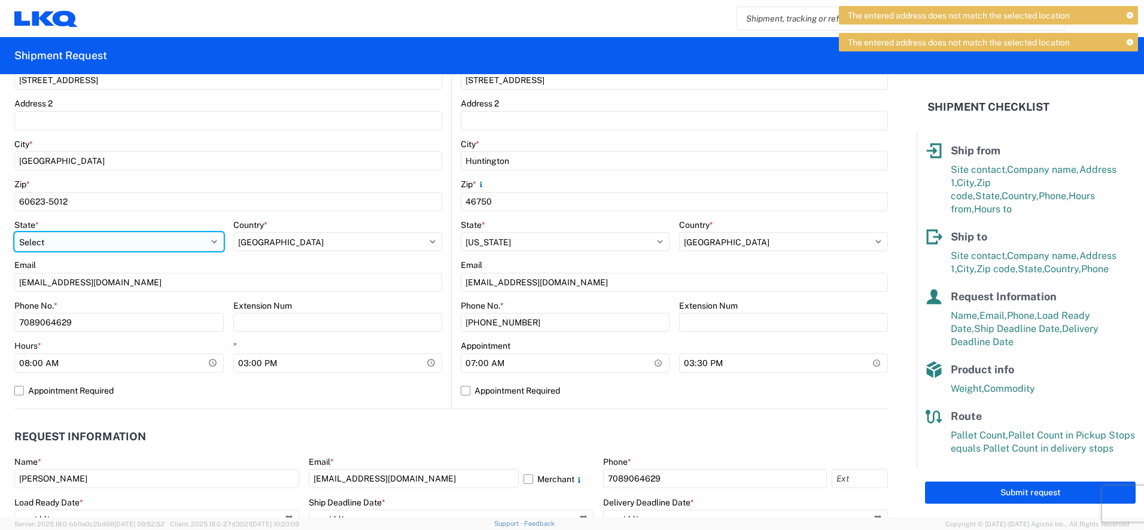
click at [47, 239] on select "Select [US_STATE] [US_STATE] [US_STATE] [US_STATE] Armed Forces Americas Armed …" at bounding box center [119, 241] width 210 height 19
select select "IL"
click at [14, 232] on select "Select [US_STATE] [US_STATE] [US_STATE] [US_STATE] Armed Forces Americas Armed …" at bounding box center [119, 241] width 210 height 19
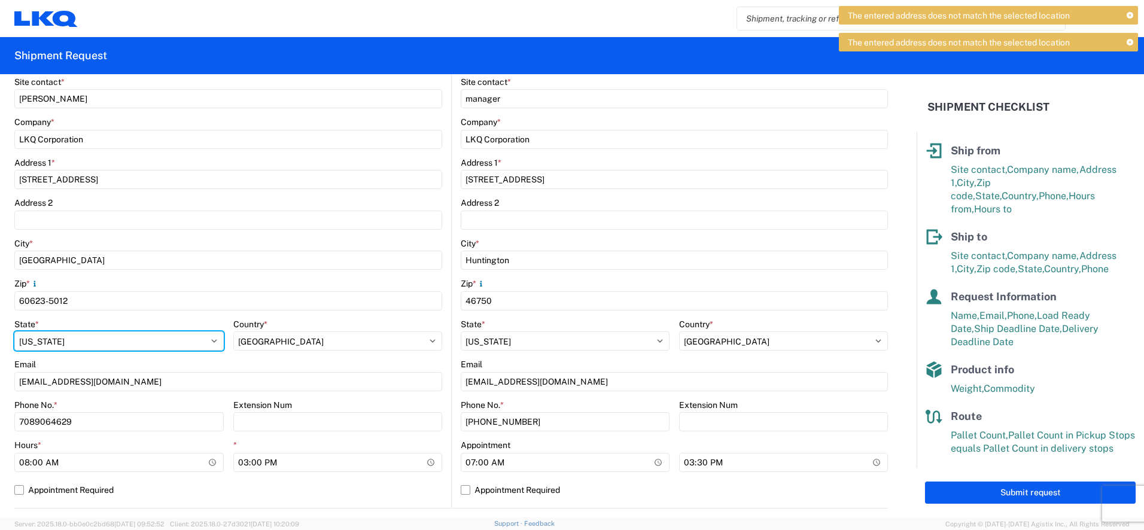
scroll to position [214, 0]
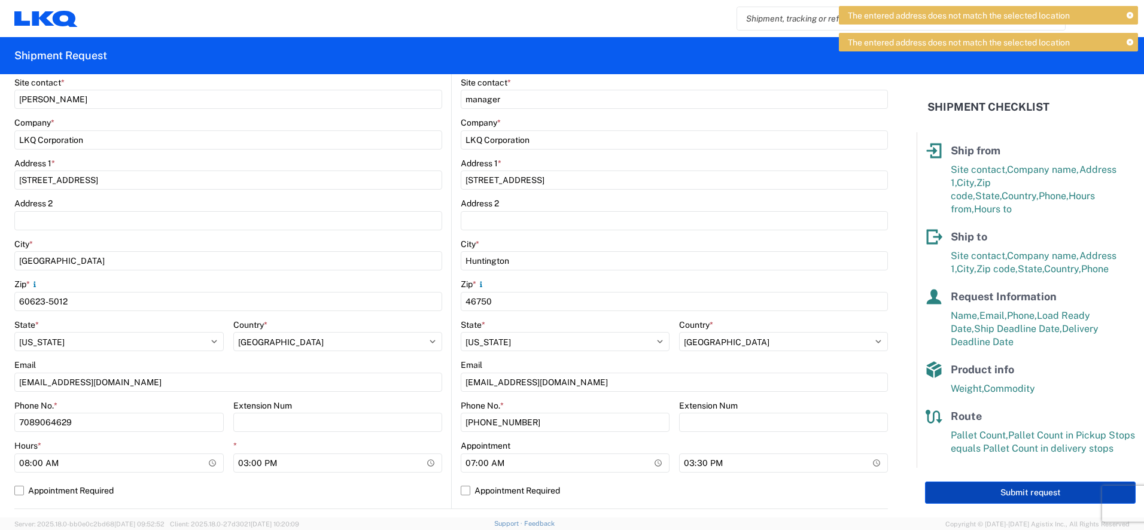
click at [1036, 489] on button "Submit request" at bounding box center [1030, 493] width 211 height 22
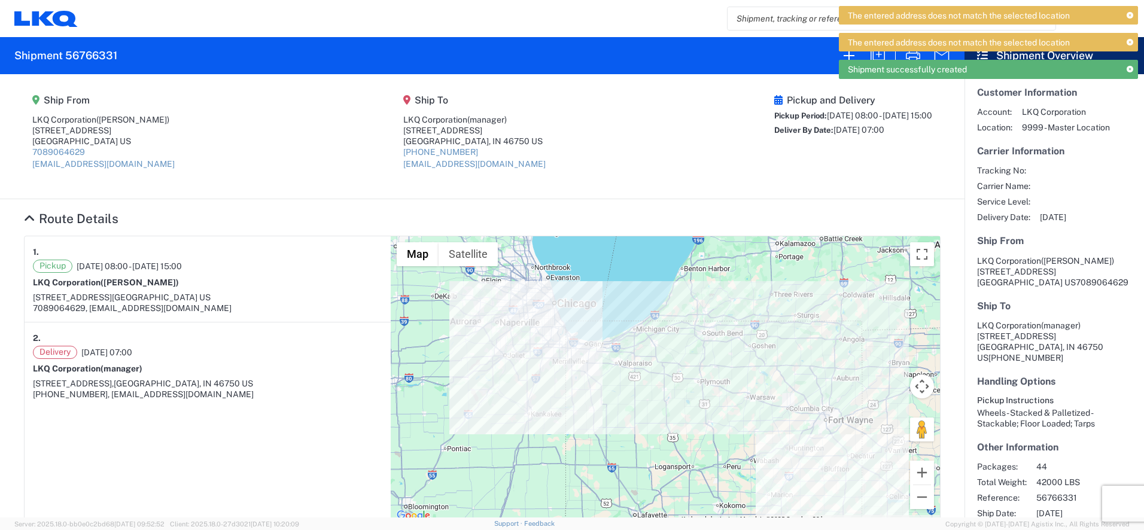
click at [914, 56] on div "The entered address does not match the selected location The entered address do…" at bounding box center [988, 46] width 299 height 81
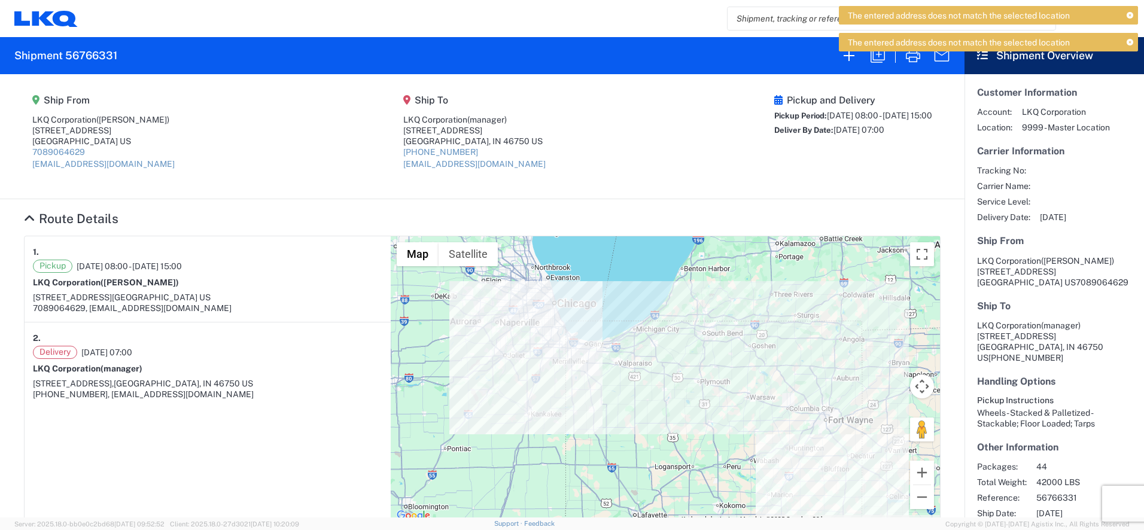
click at [1130, 16] on icon at bounding box center [1130, 16] width 7 height 7
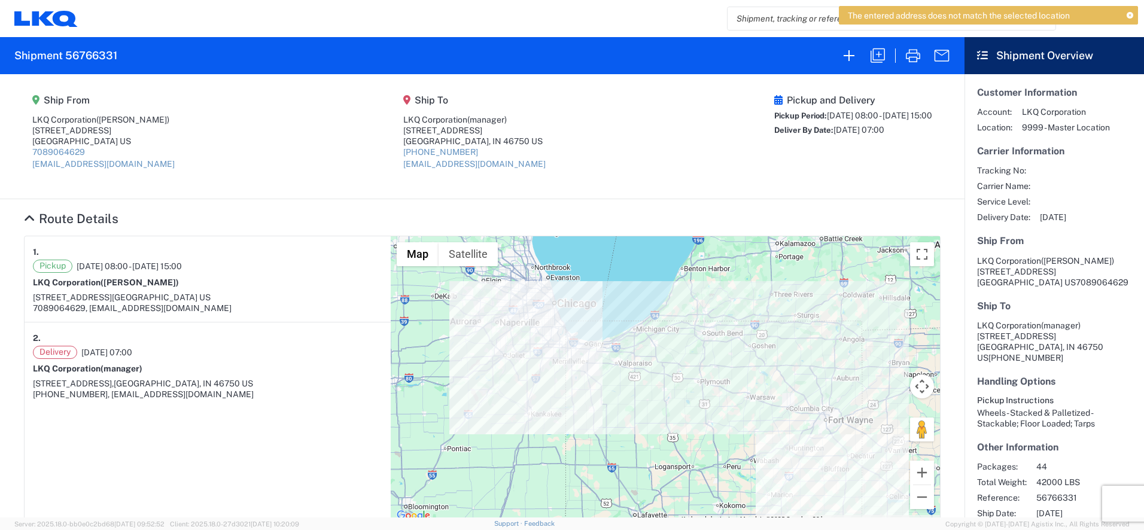
click at [1130, 17] on icon at bounding box center [1130, 16] width 7 height 7
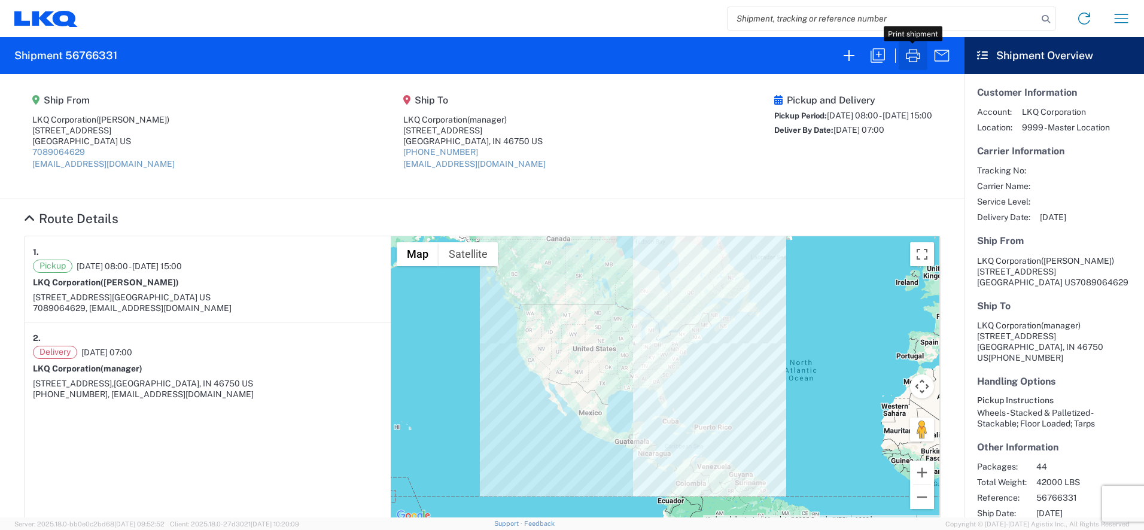
click at [913, 56] on icon "button" at bounding box center [913, 55] width 19 height 19
